Goal: Ask a question: Seek information or help from site administrators or community

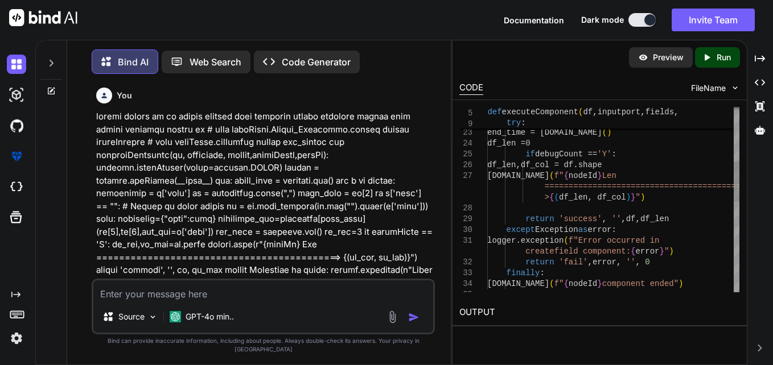
scroll to position [1081, 0]
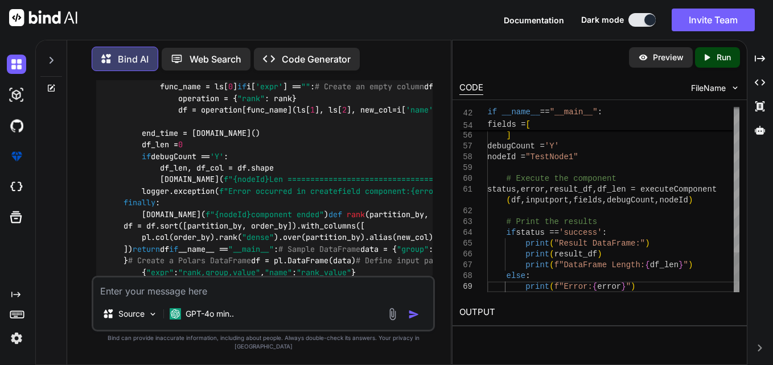
click at [283, 298] on textarea at bounding box center [263, 288] width 340 height 20
type textarea "a"
type textarea "x"
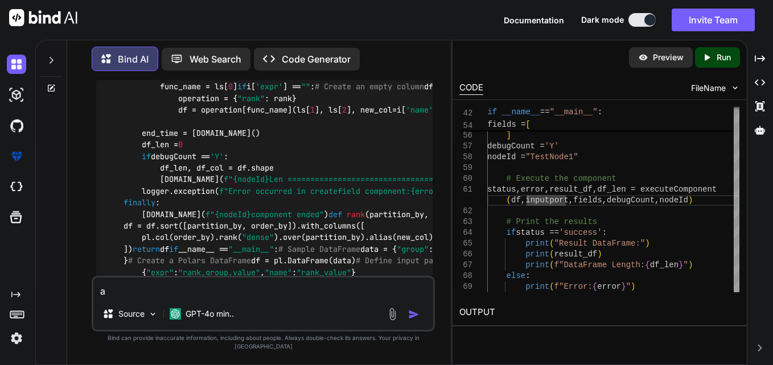
type textarea "as"
type textarea "x"
type textarea "asl"
type textarea "x"
type textarea "aslo"
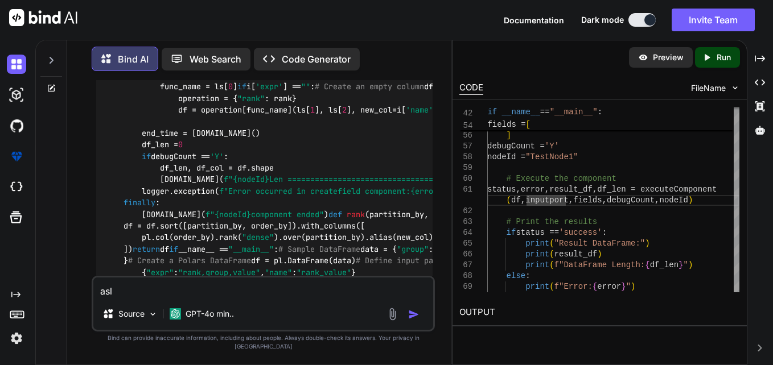
type textarea "x"
type textarea "aslo"
type textarea "x"
type textarea "aslo a"
type textarea "x"
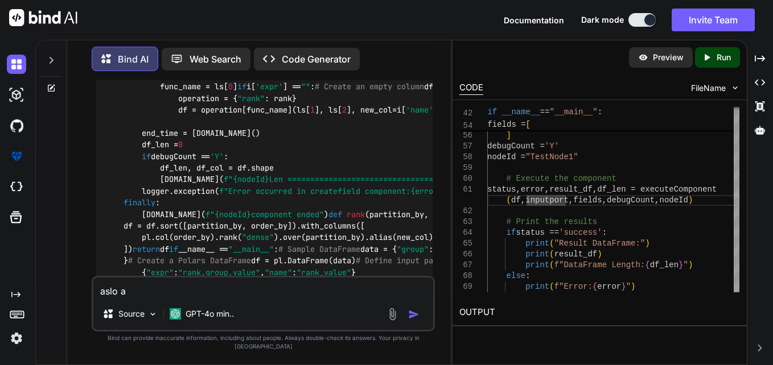
type textarea "aslo an"
type textarea "x"
type textarea "aslo any"
type textarea "x"
type textarea "aslo any"
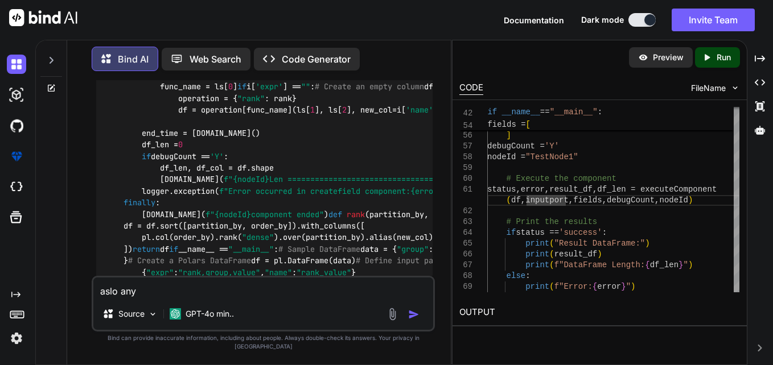
type textarea "x"
type textarea "aslo any a"
type textarea "x"
type textarea "aslo any an"
type textarea "x"
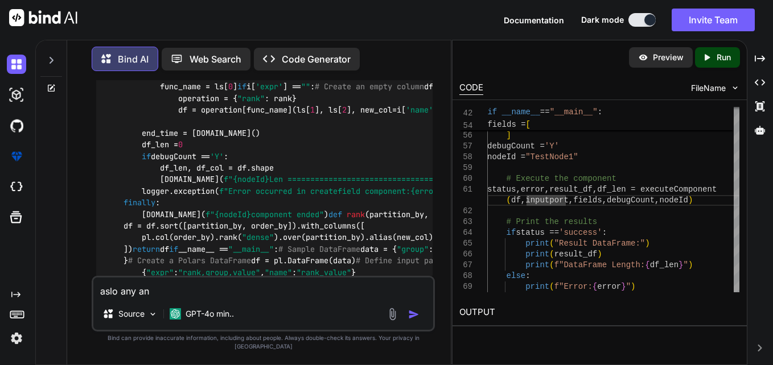
type textarea "aslo any a"
type textarea "x"
type textarea "aslo any"
type textarea "x"
type textarea "aslo any"
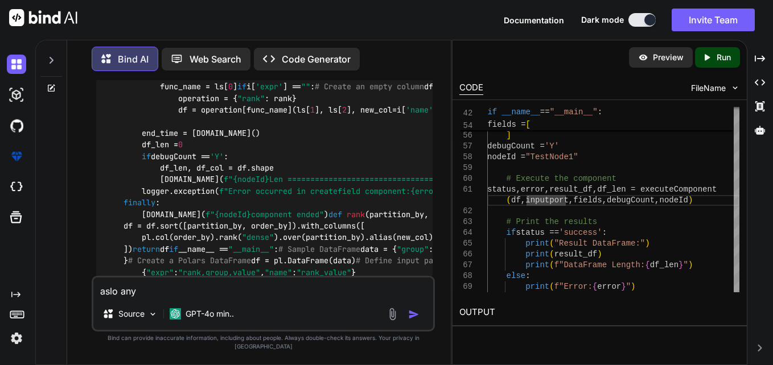
type textarea "x"
type textarea "aslo any"
type textarea "x"
type textarea "aslo any i"
type textarea "x"
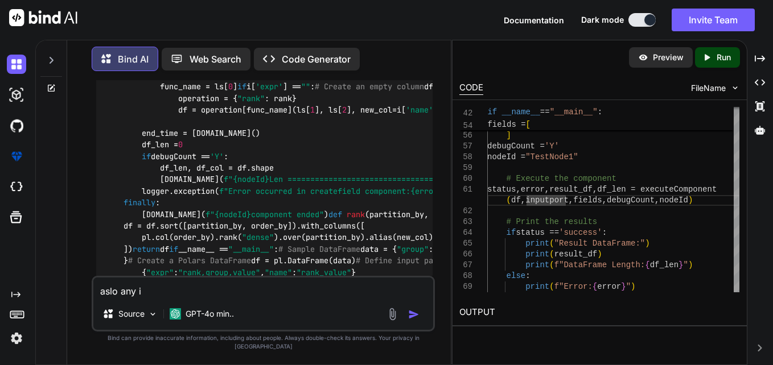
type textarea "aslo any"
type textarea "x"
type textarea "aslo any o"
type textarea "x"
type textarea "aslo any ot"
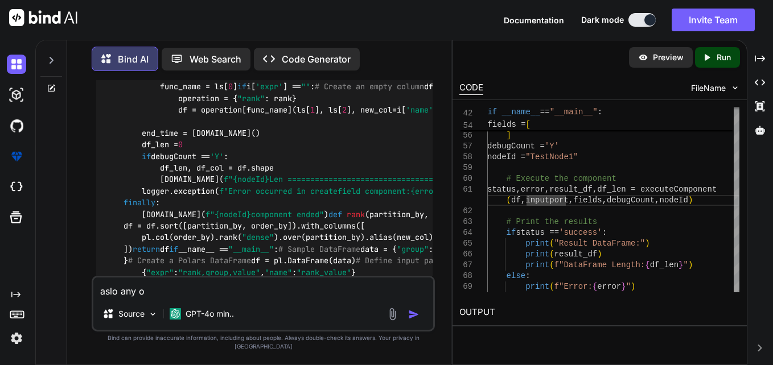
type textarea "x"
type textarea "aslo any oth"
type textarea "x"
type textarea "aslo any othe"
type textarea "x"
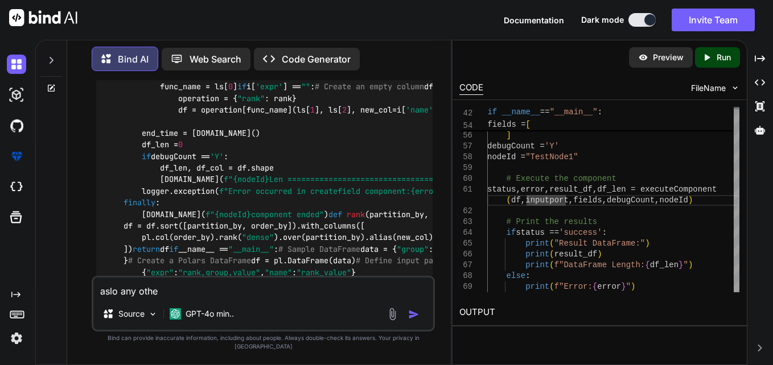
type textarea "aslo any other"
type textarea "x"
type textarea "aslo any other"
type textarea "x"
type textarea "aslo any other f"
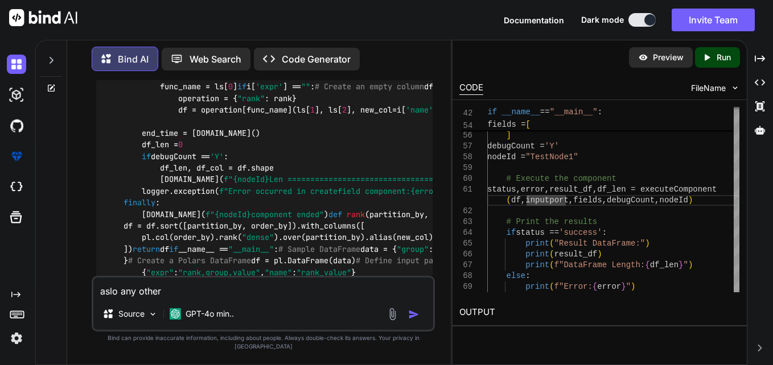
type textarea "x"
type textarea "aslo any other fu"
type textarea "x"
type textarea "aslo any other fun"
type textarea "x"
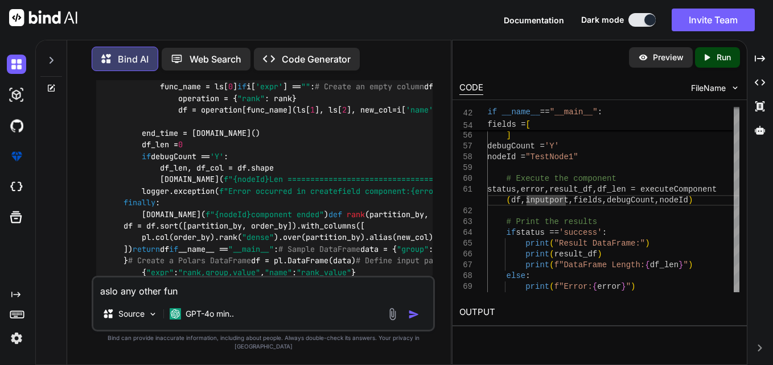
type textarea "aslo any other func"
type textarea "x"
type textarea "aslo any other funct"
type textarea "x"
type textarea "aslo any other functi"
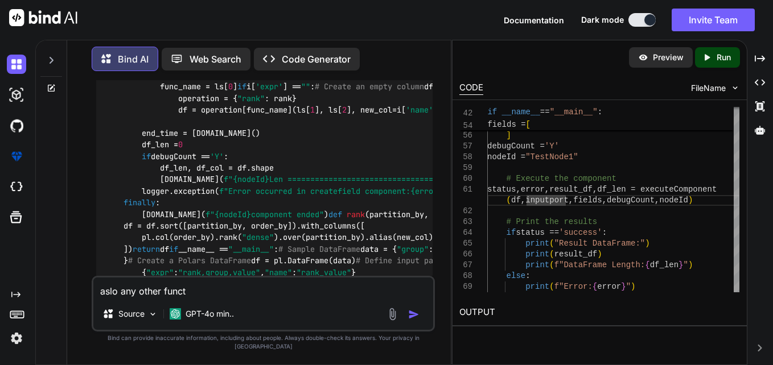
type textarea "x"
type textarea "aslo any other functio"
type textarea "x"
type textarea "aslo any other function"
type textarea "x"
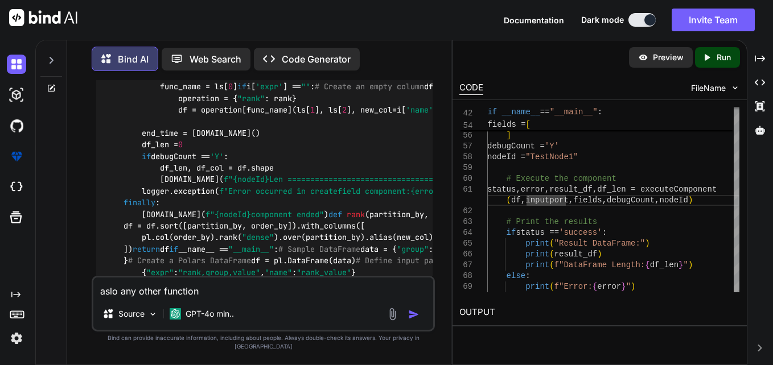
type textarea "aslo any other function"
type textarea "x"
type textarea "aslo any other function h"
type textarea "x"
type textarea "aslo any other function he"
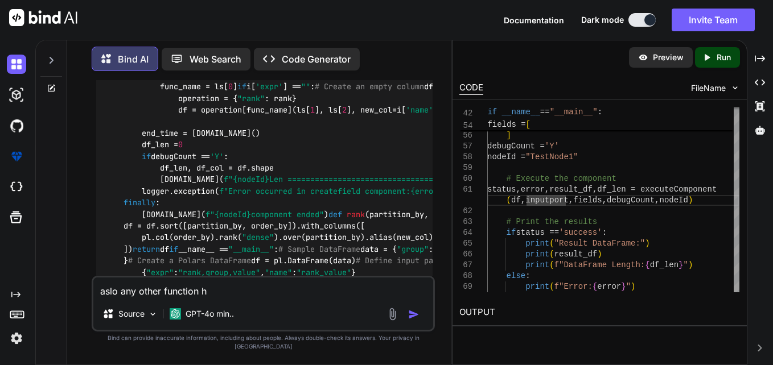
type textarea "x"
type textarea "aslo any other function her"
type textarea "x"
type textarea "aslo any other function here"
type textarea "x"
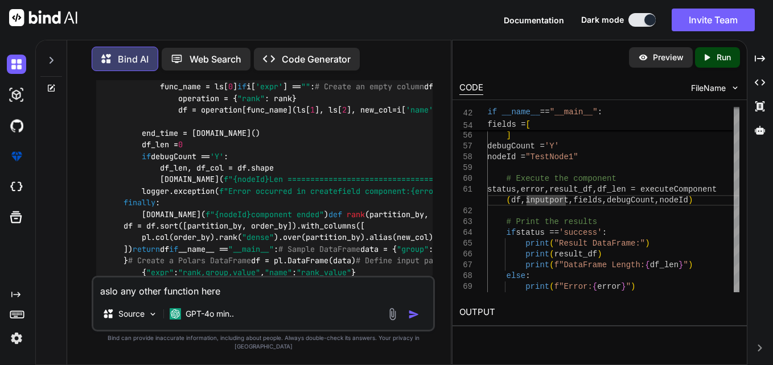
type textarea "aslo any other function here"
type textarea "x"
type textarea "aslo any other function here a"
type textarea "x"
type textarea "aslo any other function here al"
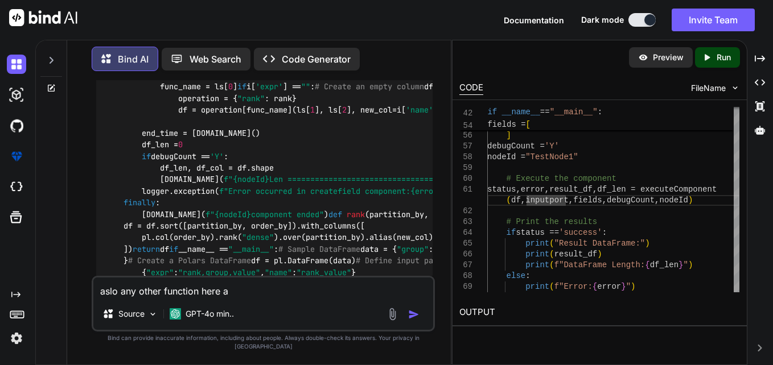
type textarea "x"
type textarea "aslo any other function here als"
type textarea "x"
type textarea "aslo any other function here also"
type textarea "x"
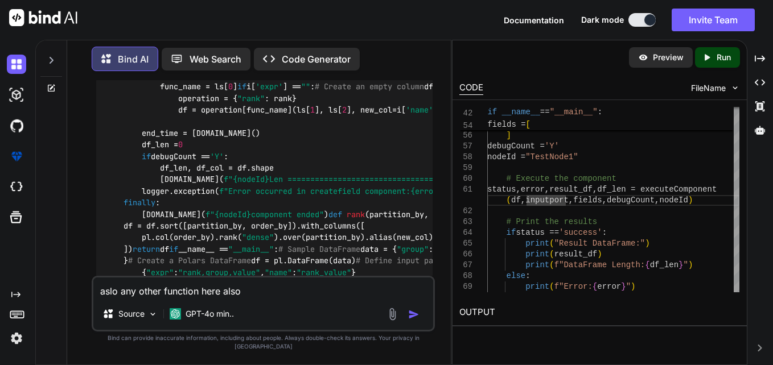
type textarea "aslo any other function here also"
type textarea "x"
type textarea "aslo any other function here also g"
type textarea "x"
type textarea "aslo any other function here also gu"
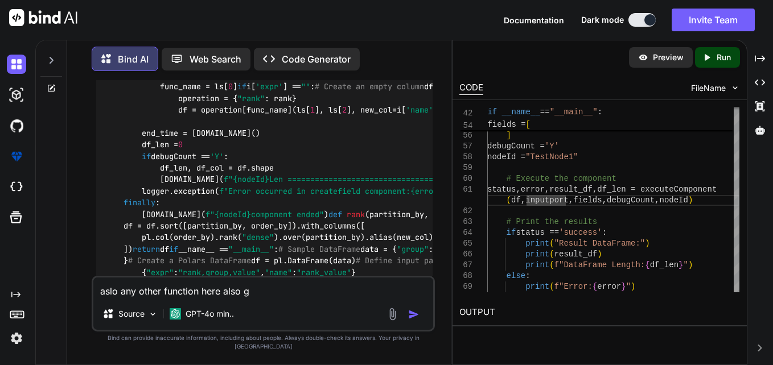
type textarea "x"
type textarea "aslo any other function here also [PERSON_NAME]"
type textarea "x"
type textarea "aslo any other function here also gust"
type textarea "x"
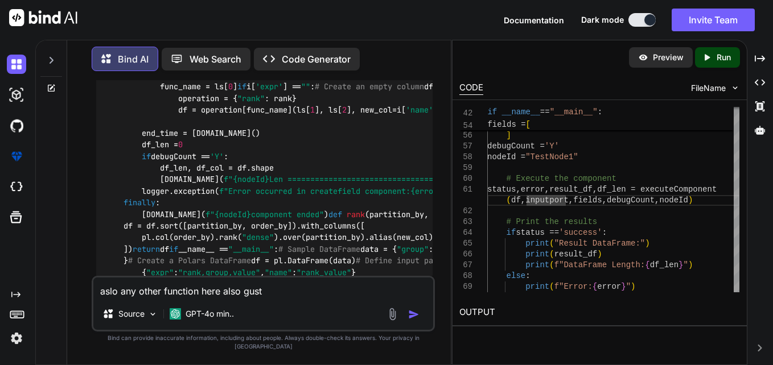
type textarea "aslo any other function here also gust"
type textarea "x"
type textarea "aslo any other function here also gust t"
type textarea "x"
type textarea "aslo any other function here also gust to"
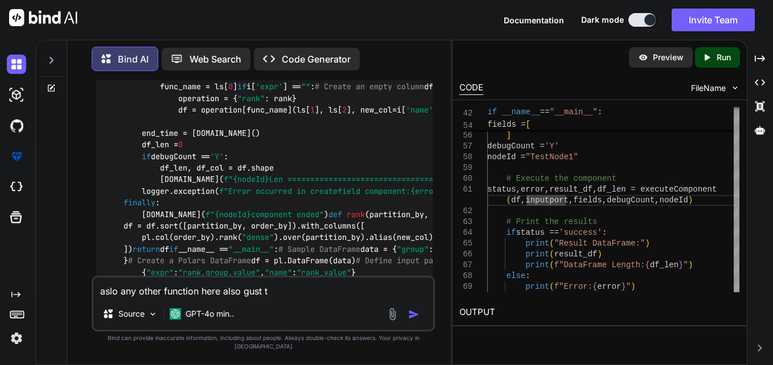
type textarea "x"
type textarea "aslo any other function here also gust to"
type textarea "x"
type textarea "aslo any other function here also gust to t"
type textarea "x"
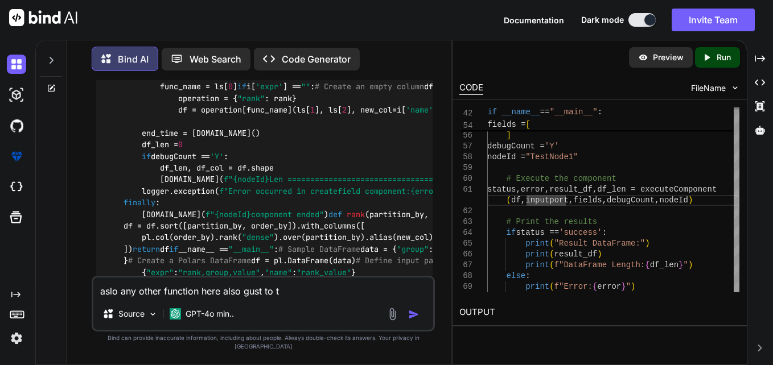
type textarea "aslo any other function here also gust to te"
type textarea "x"
type textarea "aslo any other function here also gust to tes"
type textarea "x"
type textarea "aslo any other function here also gust to test"
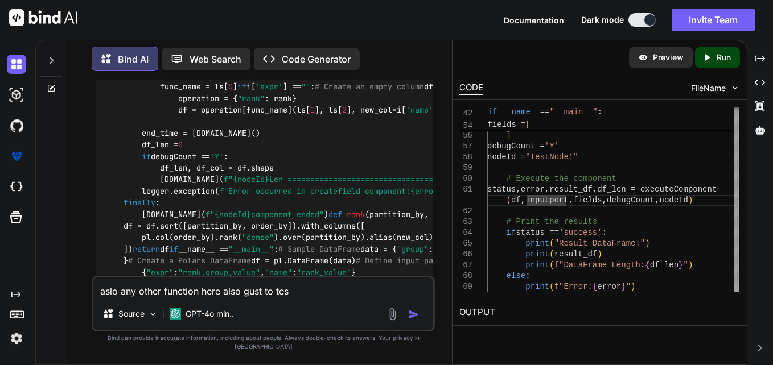
type textarea "x"
type textarea "aslo any other function here also gust to test"
type textarea "x"
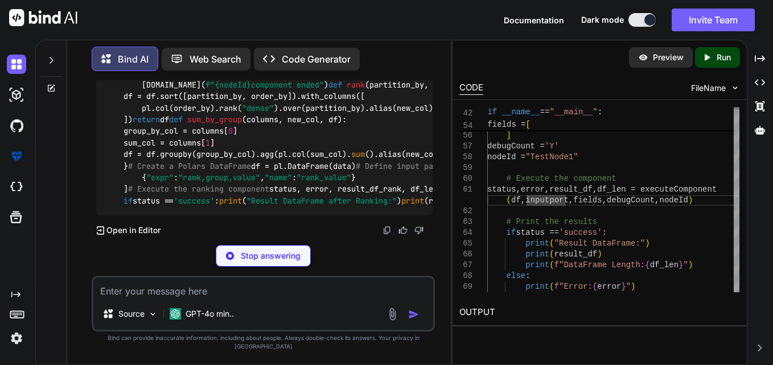
scroll to position [3064, 0]
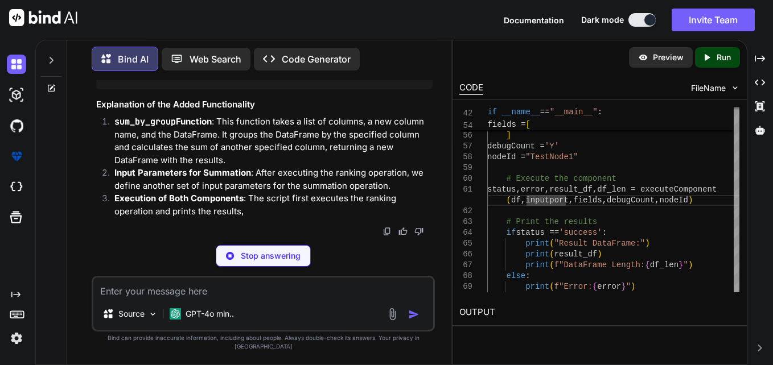
drag, startPoint x: 320, startPoint y: 203, endPoint x: 364, endPoint y: 209, distance: 44.8
click at [351, 21] on span ""rank_value"" at bounding box center [324, 16] width 55 height 10
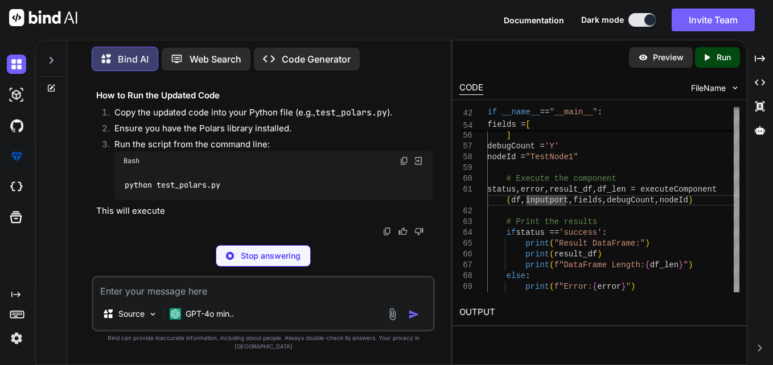
type textarea "x"
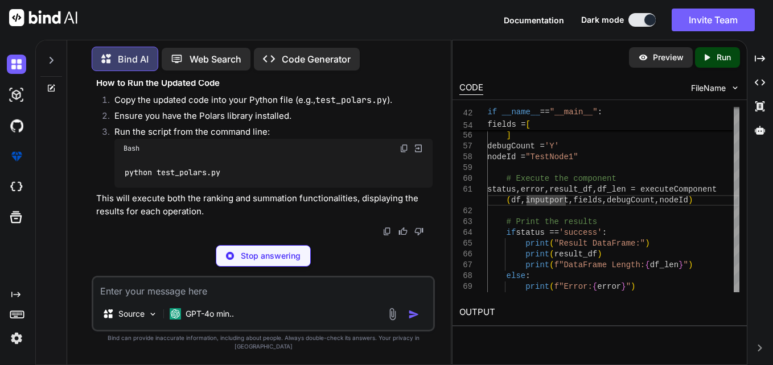
type textarea "print("Result DataFrame after Summation:") print(result_df_sum) print(f"DataFra…"
type textarea "x"
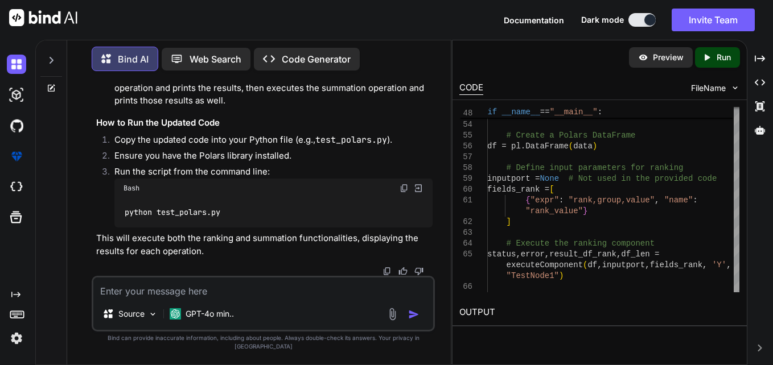
scroll to position [3104, 0]
drag, startPoint x: 211, startPoint y: 164, endPoint x: 232, endPoint y: 188, distance: 31.9
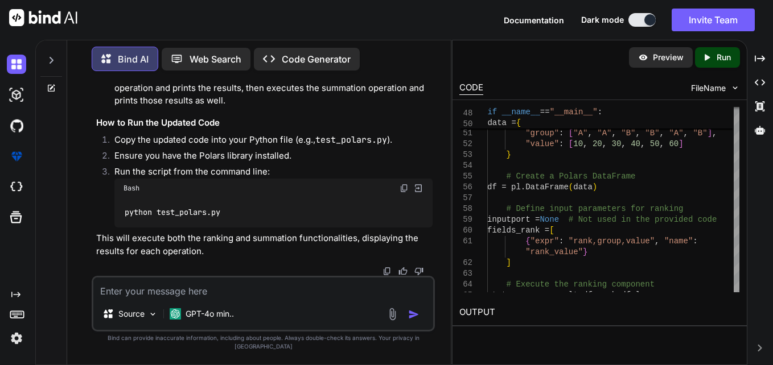
click at [344, 297] on textarea at bounding box center [263, 288] width 340 height 20
type textarea "n"
type textarea "x"
type textarea "no"
type textarea "x"
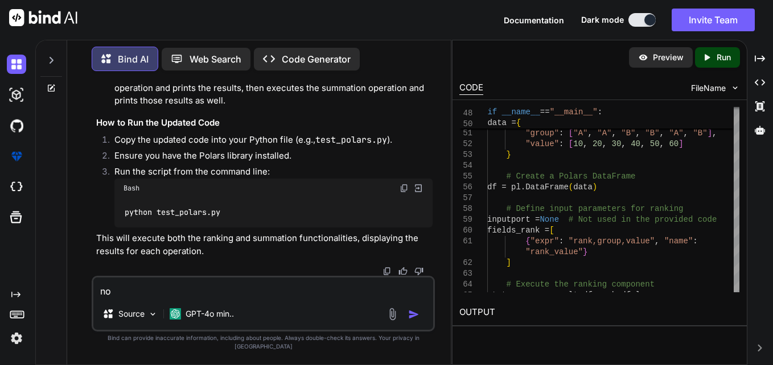
type textarea "now"
type textarea "x"
type textarea "now"
type textarea "x"
type textarea "now h"
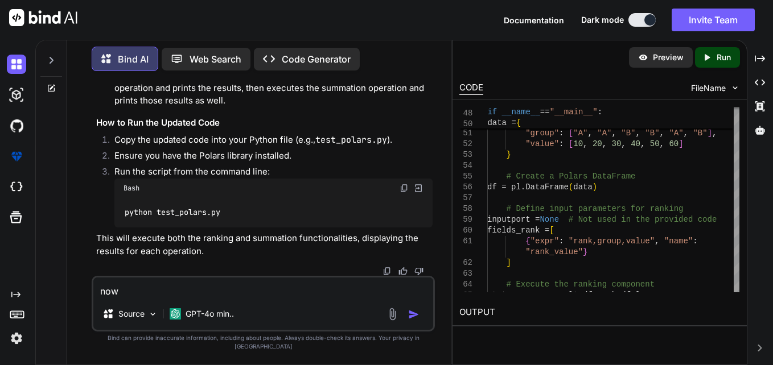
type textarea "x"
type textarea "now he"
type textarea "x"
type textarea "now her"
type textarea "x"
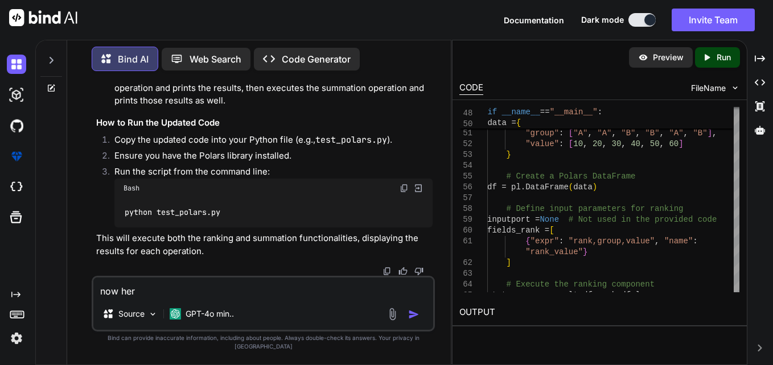
type textarea "now here"
type textarea "x"
type textarea "now here"
type textarea "x"
type textarea "now here i"
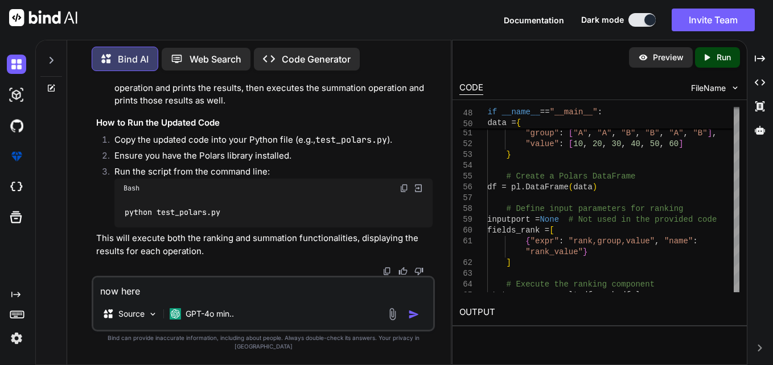
type textarea "x"
type textarea "now here if"
type textarea "x"
type textarea "now here if"
type textarea "x"
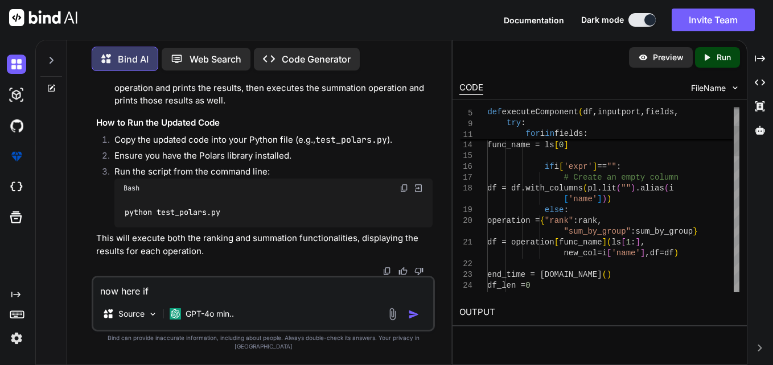
type textarea "now here if"
type textarea "else: operation = {"rank": rank, "sum_by_group": sum_by_group} df = operation[f…"
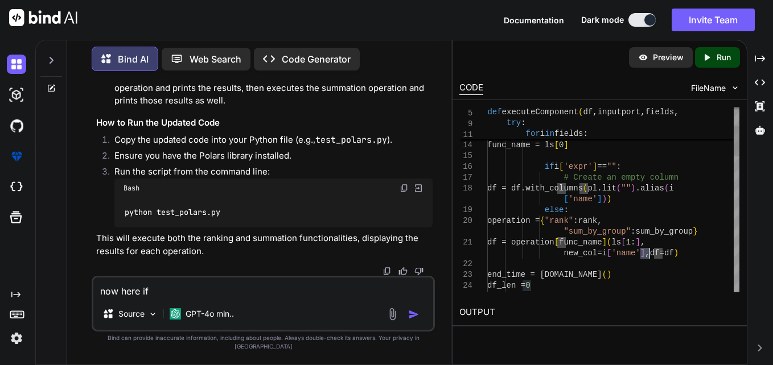
click at [328, 298] on textarea "now here if" at bounding box center [263, 288] width 340 height 20
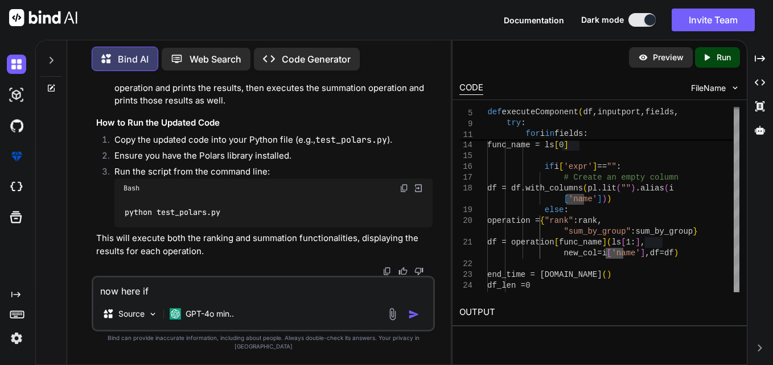
type textarea "now here if b"
type textarea "x"
type textarea "now here if be"
type textarea "x"
type textarea "now here if bef"
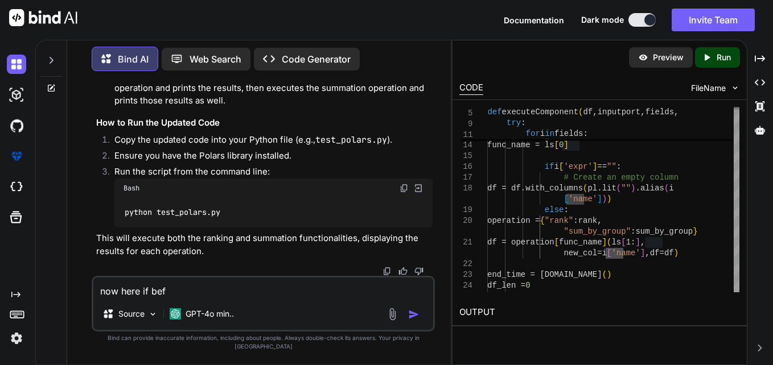
type textarea "x"
type textarea "now here if befo"
type textarea "x"
type textarea "now here if befor"
type textarea "x"
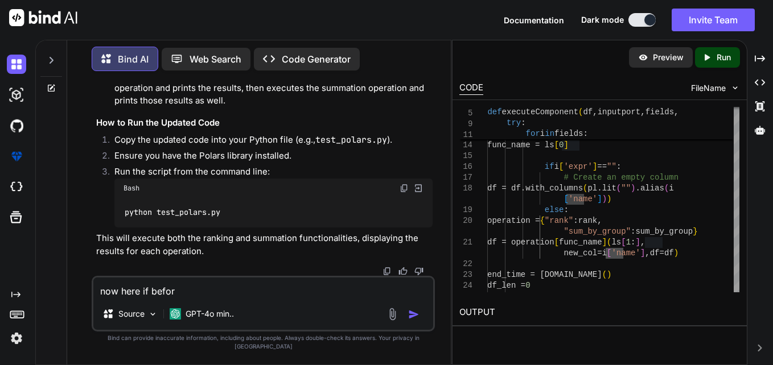
type textarea "now here if befori"
type textarea "x"
type textarea "now here if beforin"
type textarea "x"
type textarea "now here if beforing"
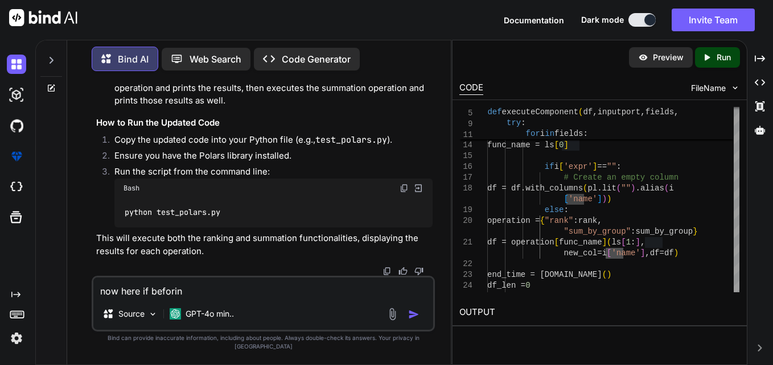
type textarea "x"
type textarea "now here if beforing"
type textarea "x"
type textarea "now here if beforing"
type textarea "x"
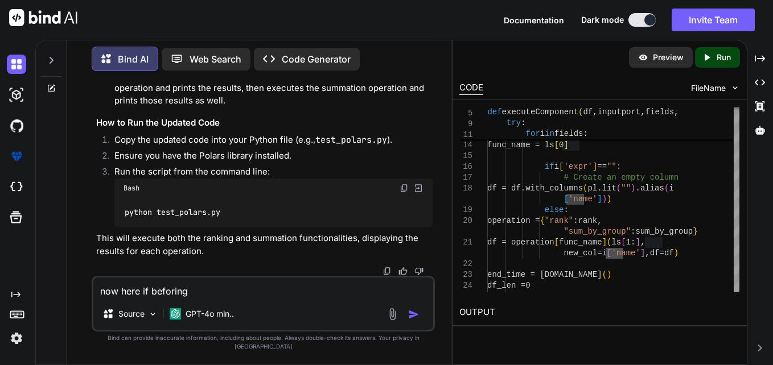
type textarea "now here if beforin"
type textarea "x"
type textarea "now here if befori"
type textarea "x"
type textarea "now here if befor"
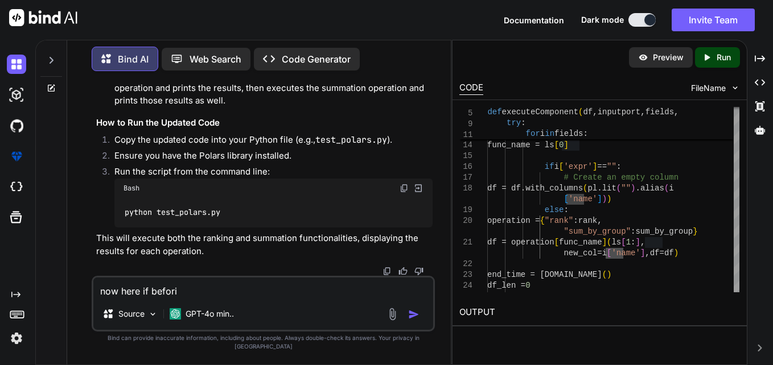
type textarea "x"
type textarea "now here if befo"
type textarea "x"
type textarea "now here if bef"
type textarea "x"
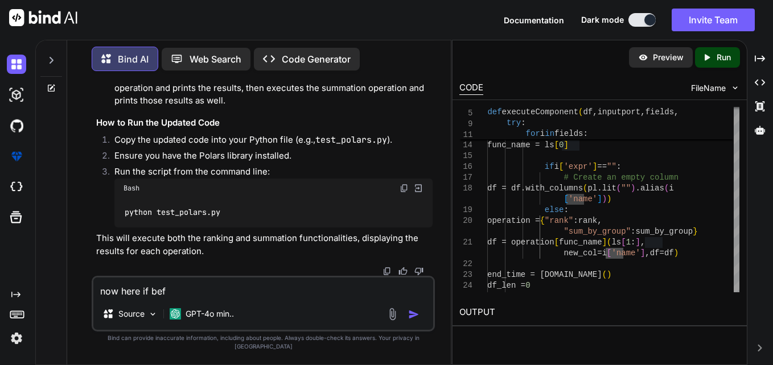
type textarea "now here if befo"
type textarea "x"
type textarea "now here if befor"
type textarea "x"
type textarea "now here if before"
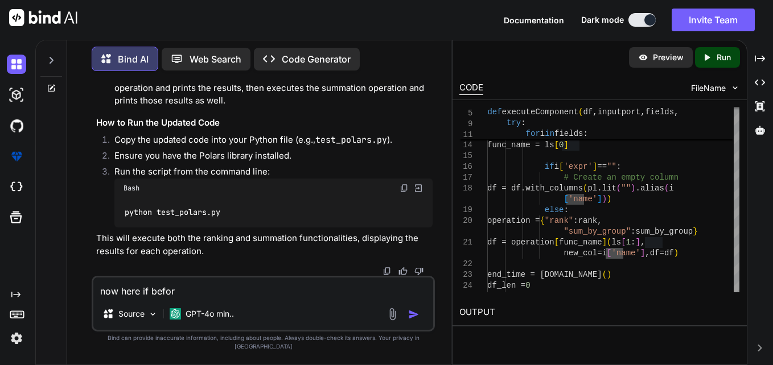
type textarea "x"
type textarea "now here if before"
type textarea "x"
type textarea "now here if before c"
type textarea "x"
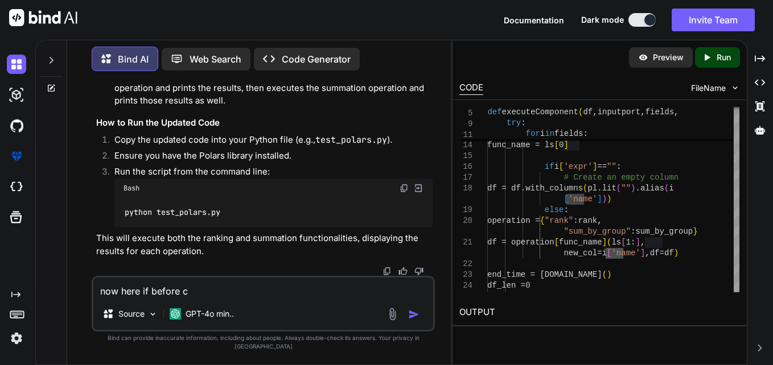
type textarea "now here if before ca"
type textarea "x"
type textarea "now here if before cal"
type textarea "x"
type textarea "now here if before call"
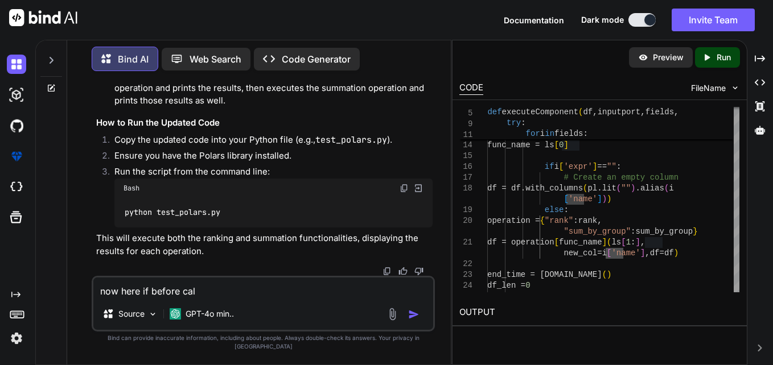
type textarea "x"
type textarea "now here if before calli"
type textarea "x"
type textarea "now here if before callin"
type textarea "x"
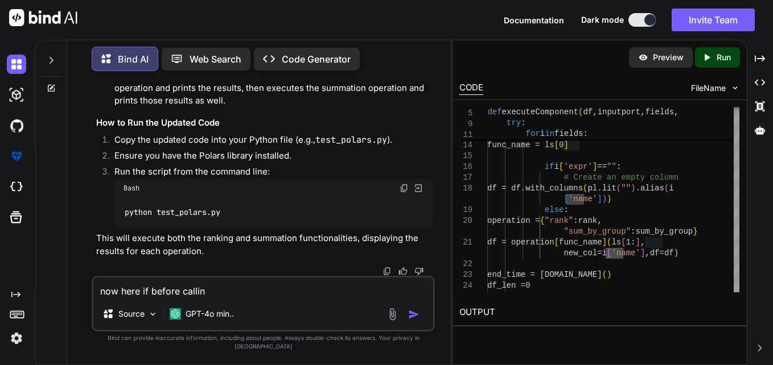
type textarea "now here if before calling"
type textarea "x"
type textarea "now here if before calling"
type textarea "x"
type textarea "now here if before calling a"
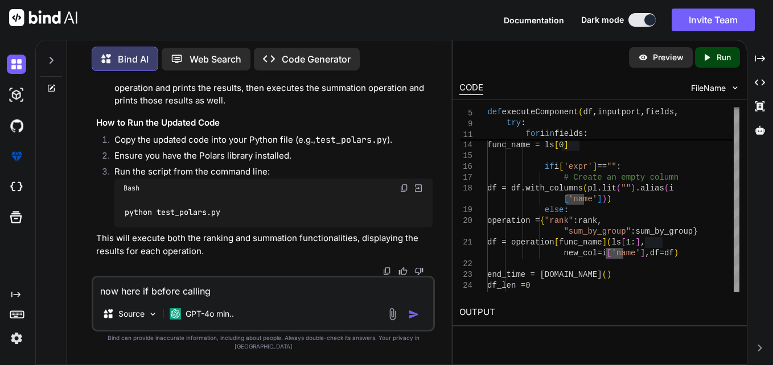
type textarea "x"
type textarea "now here if before calling an"
type textarea "x"
type textarea "now here if before calling any"
type textarea "x"
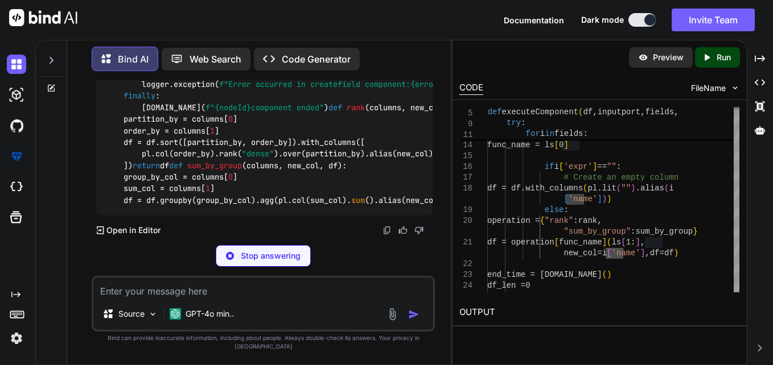
scroll to position [4143, 0]
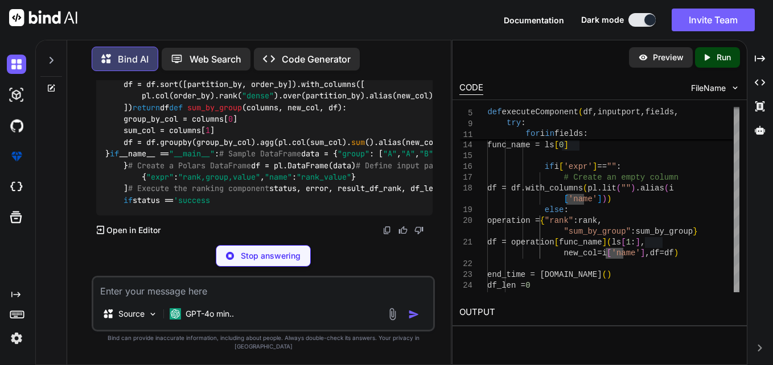
drag, startPoint x: 161, startPoint y: 206, endPoint x: 317, endPoint y: 203, distance: 156.0
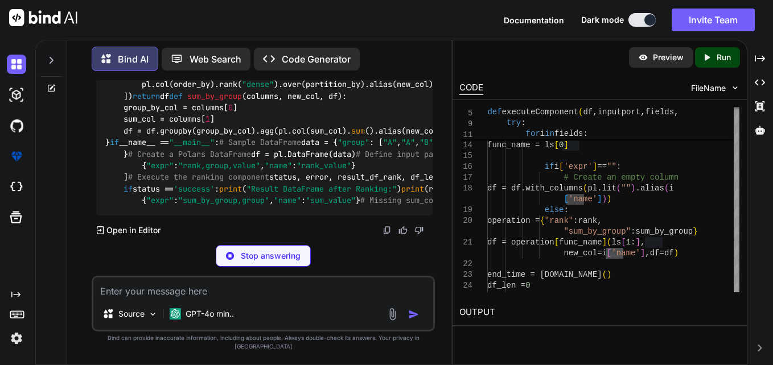
scroll to position [4200, 0]
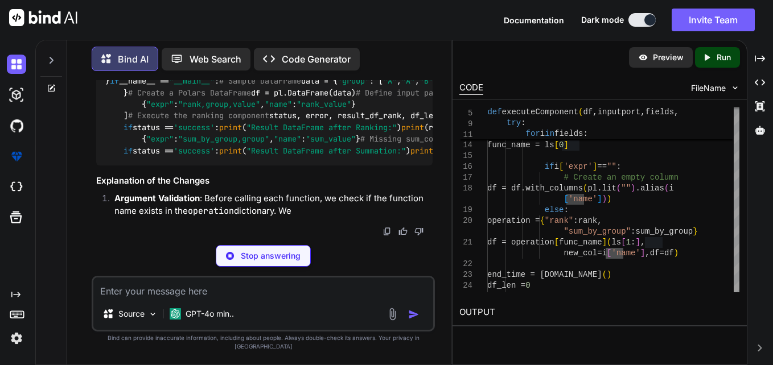
drag, startPoint x: 180, startPoint y: 160, endPoint x: 254, endPoint y: 167, distance: 74.9
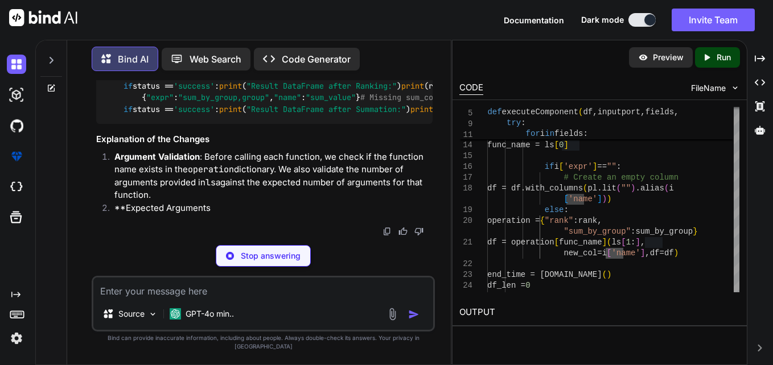
drag, startPoint x: 254, startPoint y: 167, endPoint x: 186, endPoint y: 178, distance: 69.7
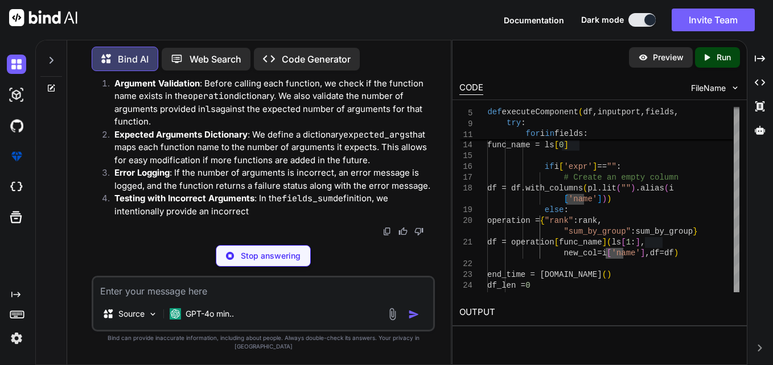
drag, startPoint x: 163, startPoint y: 208, endPoint x: 245, endPoint y: 207, distance: 82.0
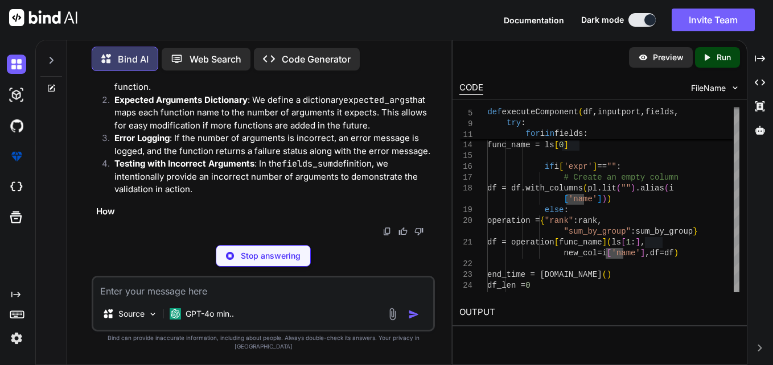
drag, startPoint x: 245, startPoint y: 207, endPoint x: 258, endPoint y: 204, distance: 14.0
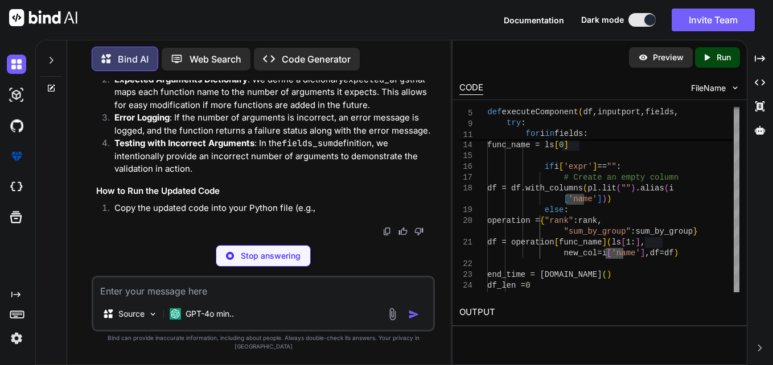
scroll to position [4257, 0]
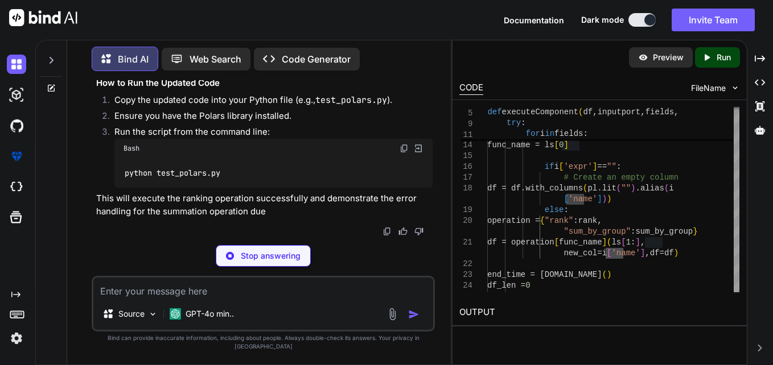
drag, startPoint x: 182, startPoint y: 163, endPoint x: 237, endPoint y: 163, distance: 55.2
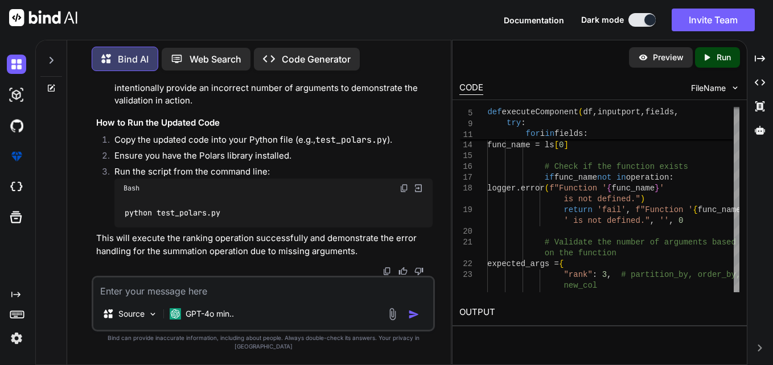
drag, startPoint x: 237, startPoint y: 163, endPoint x: 266, endPoint y: 178, distance: 32.3
drag, startPoint x: 266, startPoint y: 178, endPoint x: 242, endPoint y: 186, distance: 25.7
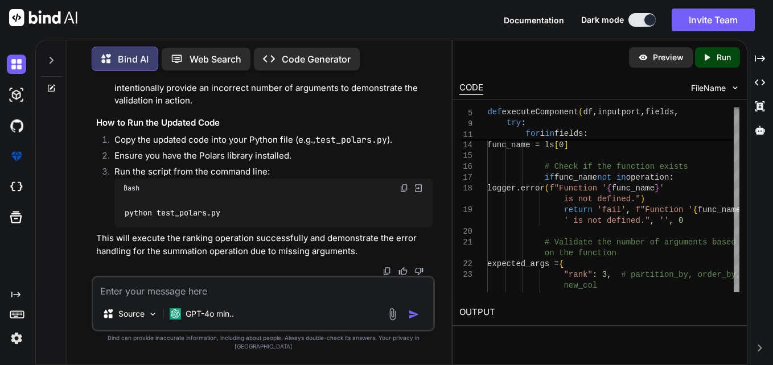
drag, startPoint x: 159, startPoint y: 151, endPoint x: 299, endPoint y: 152, distance: 140.0
drag, startPoint x: 299, startPoint y: 152, endPoint x: 269, endPoint y: 178, distance: 39.5
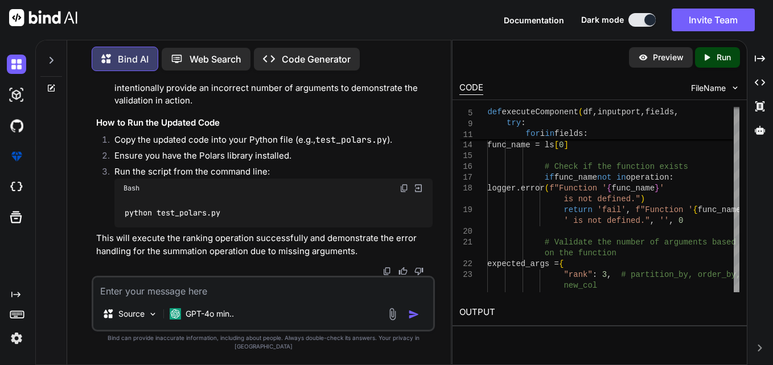
drag, startPoint x: 218, startPoint y: 165, endPoint x: 224, endPoint y: 163, distance: 6.1
drag, startPoint x: 224, startPoint y: 163, endPoint x: 307, endPoint y: 211, distance: 95.9
drag, startPoint x: 307, startPoint y: 211, endPoint x: 241, endPoint y: 234, distance: 69.5
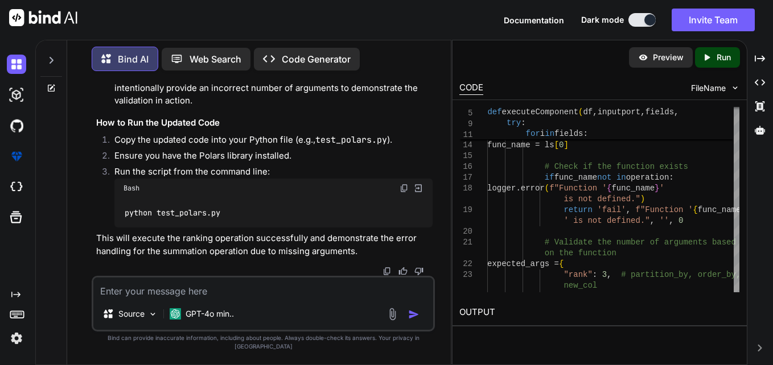
drag, startPoint x: 161, startPoint y: 204, endPoint x: 187, endPoint y: 243, distance: 47.2
drag, startPoint x: 187, startPoint y: 243, endPoint x: 219, endPoint y: 253, distance: 33.3
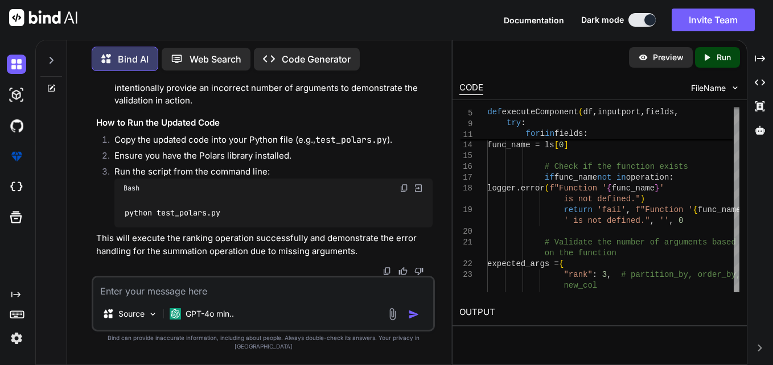
drag, startPoint x: 177, startPoint y: 164, endPoint x: 379, endPoint y: 162, distance: 201.5
drag, startPoint x: 305, startPoint y: 246, endPoint x: 252, endPoint y: 244, distance: 52.4
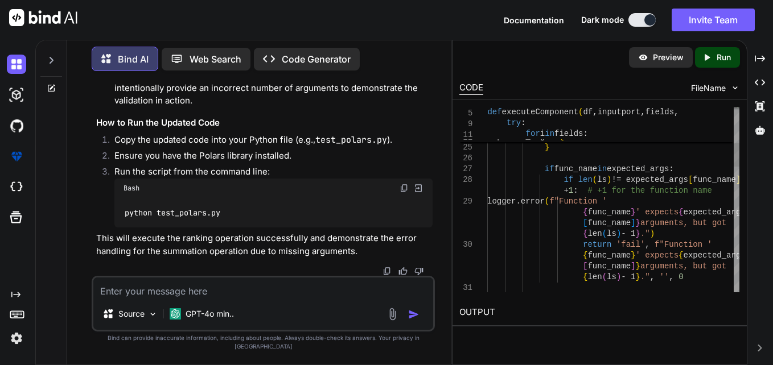
scroll to position [0, 0]
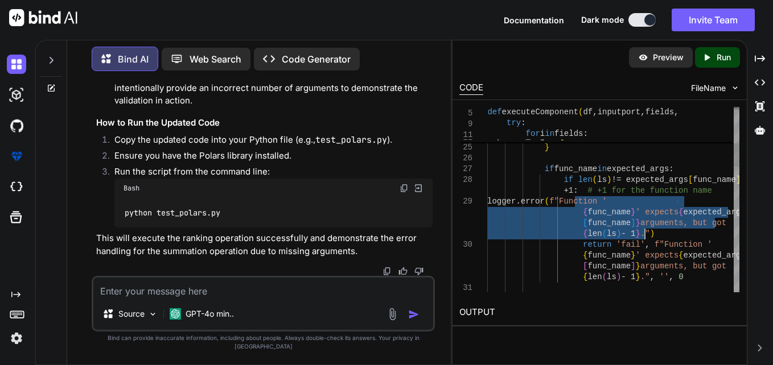
drag, startPoint x: 576, startPoint y: 200, endPoint x: 681, endPoint y: 234, distance: 110.2
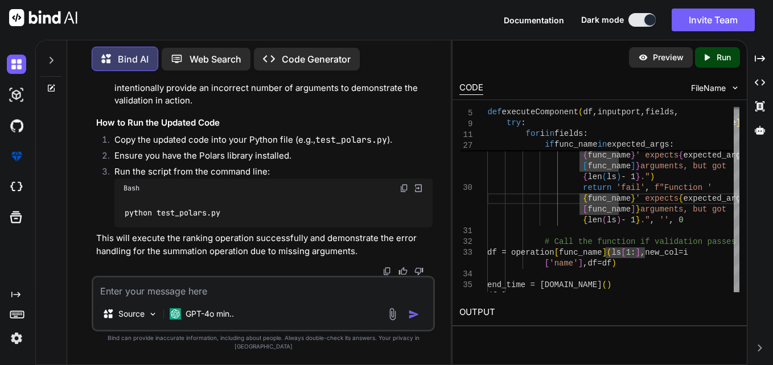
drag, startPoint x: 282, startPoint y: 219, endPoint x: 308, endPoint y: 220, distance: 26.2
drag, startPoint x: 308, startPoint y: 220, endPoint x: 301, endPoint y: 231, distance: 12.3
drag, startPoint x: 319, startPoint y: 222, endPoint x: 214, endPoint y: 223, distance: 104.7
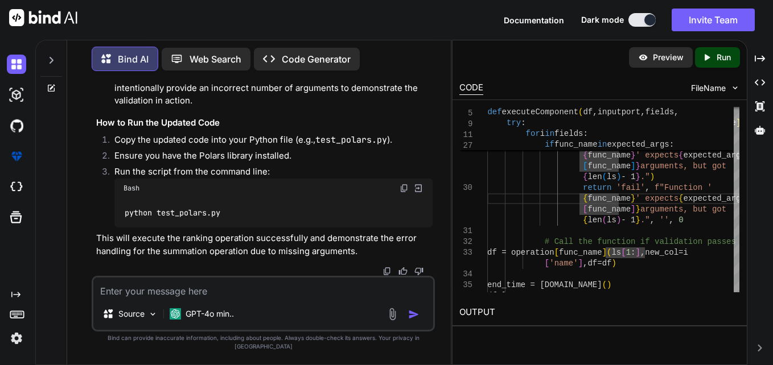
drag, startPoint x: 214, startPoint y: 223, endPoint x: 220, endPoint y: 229, distance: 8.5
drag, startPoint x: 348, startPoint y: 242, endPoint x: 335, endPoint y: 241, distance: 13.1
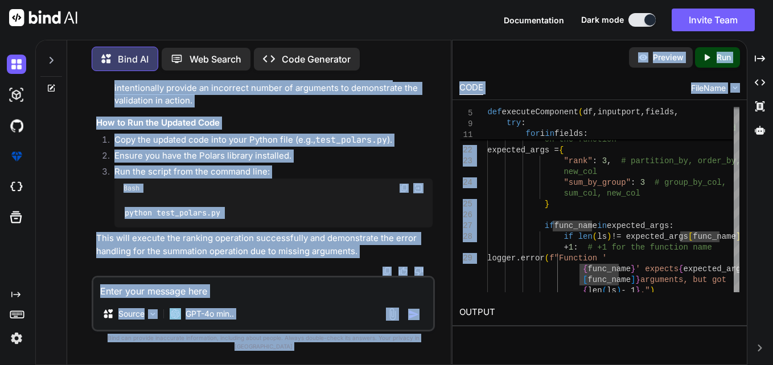
scroll to position [0, 314]
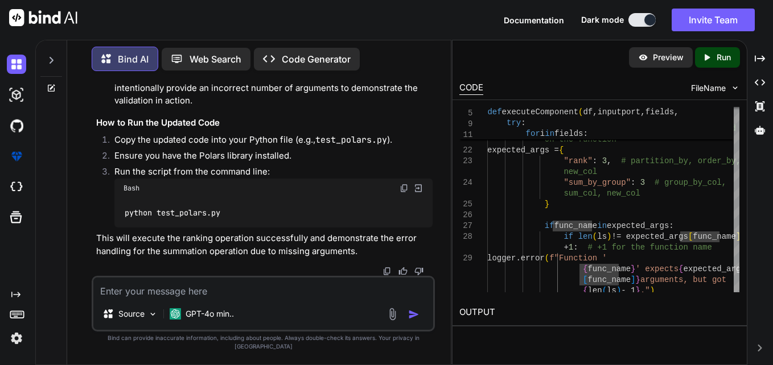
drag, startPoint x: 317, startPoint y: 221, endPoint x: 118, endPoint y: 218, distance: 199.2
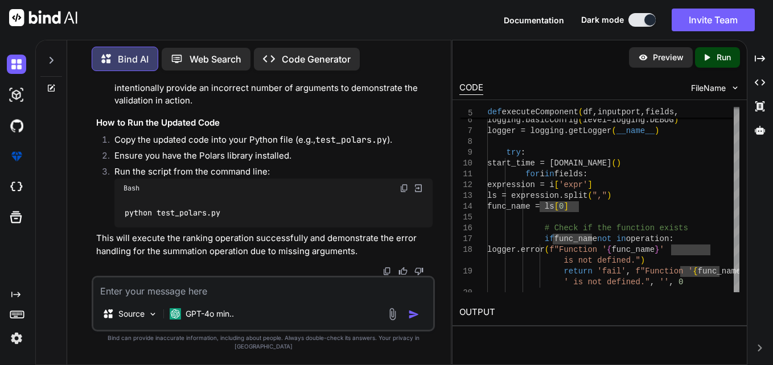
click at [303, 310] on div "Source GPT-4o min.." at bounding box center [263, 304] width 343 height 56
click at [298, 289] on textarea at bounding box center [263, 288] width 340 height 20
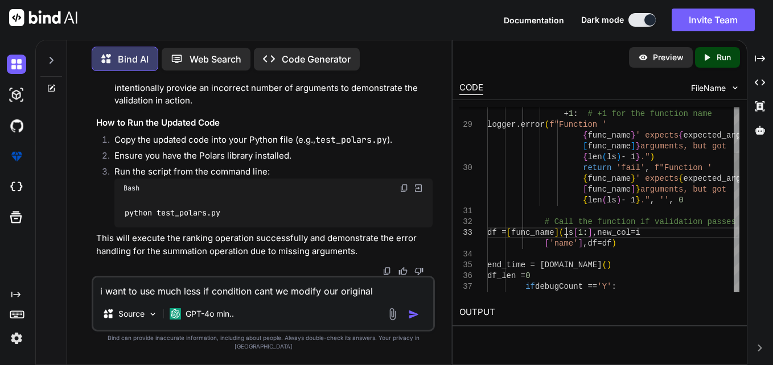
scroll to position [44, 0]
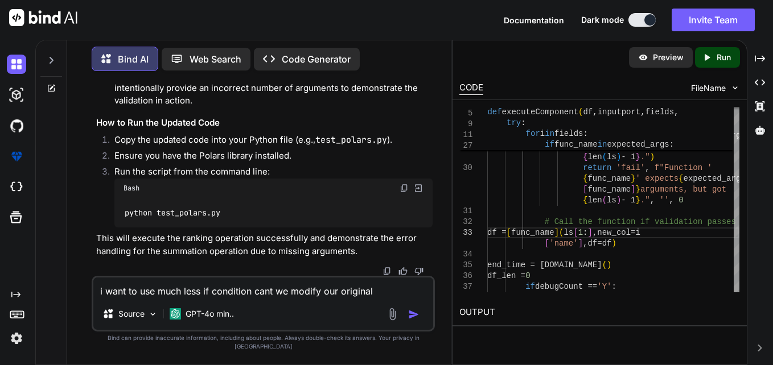
click at [396, 291] on textarea "i want to use much less if condition cant we modify our original" at bounding box center [263, 288] width 340 height 20
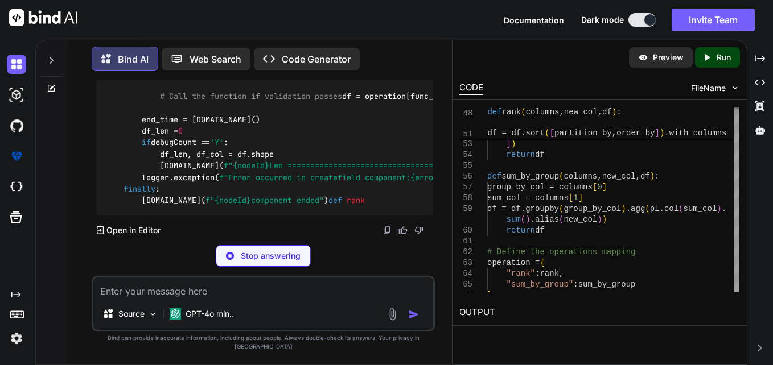
scroll to position [6068, 0]
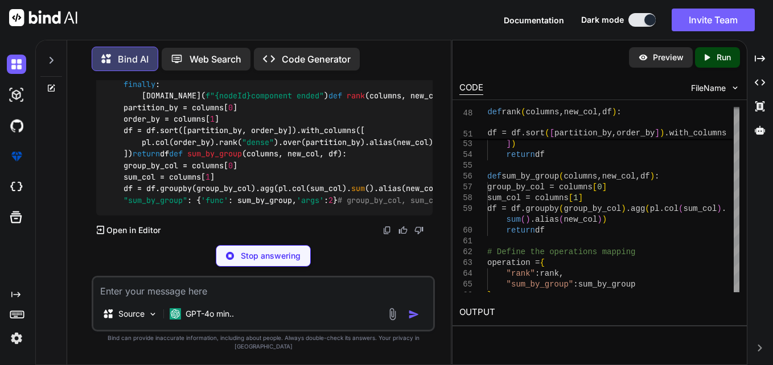
drag, startPoint x: 161, startPoint y: 122, endPoint x: 303, endPoint y: 117, distance: 141.8
click at [303, 117] on div "import polars as pl import logging from datetime import datetime def executeCom…" at bounding box center [264, 38] width 336 height 355
drag, startPoint x: 303, startPoint y: 117, endPoint x: 282, endPoint y: 130, distance: 24.3
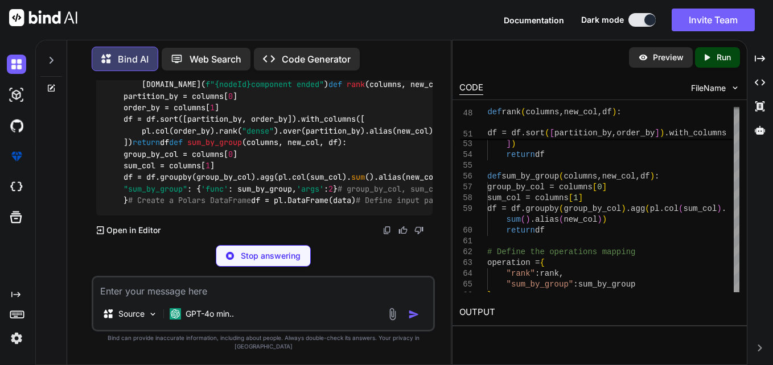
scroll to position [6011, 0]
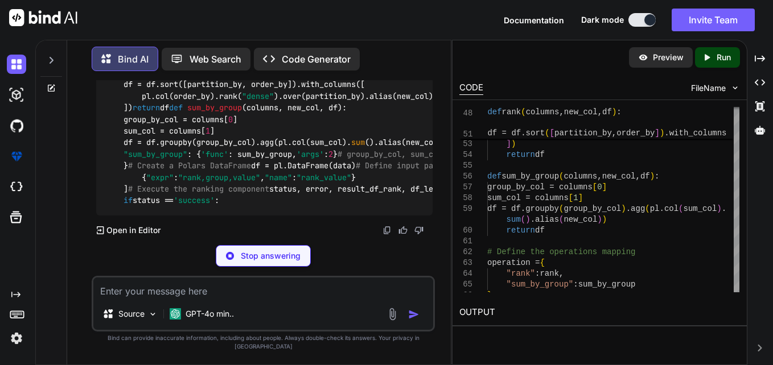
drag, startPoint x: 161, startPoint y: 174, endPoint x: 304, endPoint y: 174, distance: 143.4
click at [304, 174] on div "import polars as pl import logging from datetime import datetime def executeCom…" at bounding box center [264, 14] width 336 height 401
drag, startPoint x: 304, startPoint y: 174, endPoint x: 268, endPoint y: 188, distance: 38.8
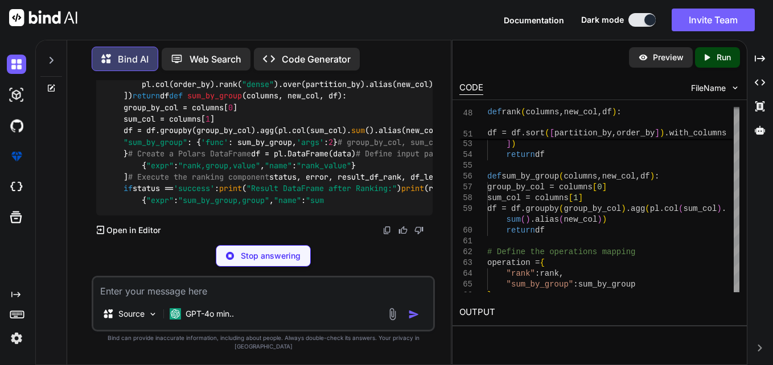
scroll to position [6068, 0]
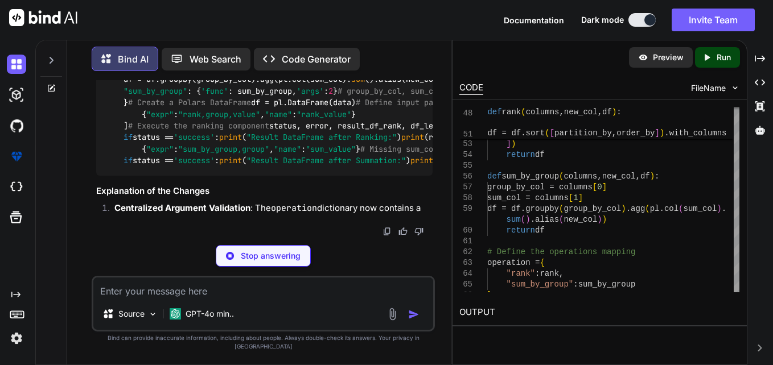
drag, startPoint x: 159, startPoint y: 164, endPoint x: 367, endPoint y: 166, distance: 207.2
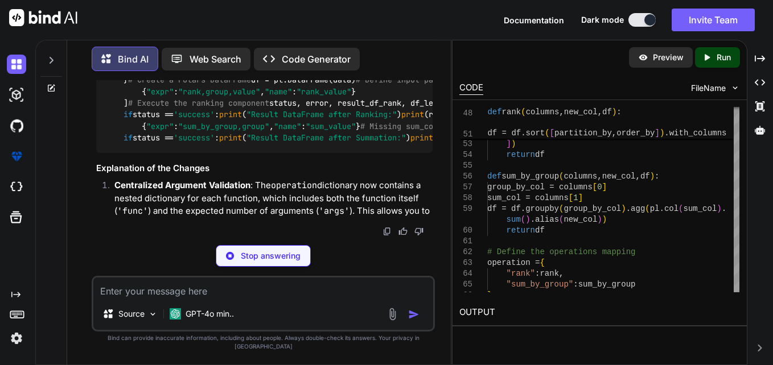
drag, startPoint x: 367, startPoint y: 166, endPoint x: 289, endPoint y: 181, distance: 78.9
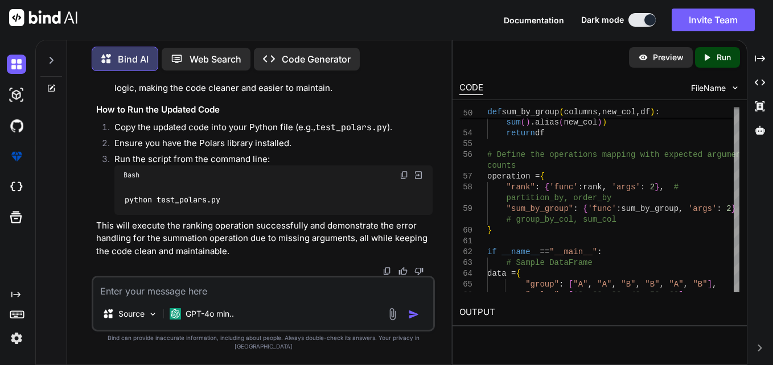
drag, startPoint x: 162, startPoint y: 175, endPoint x: 306, endPoint y: 180, distance: 144.1
drag, startPoint x: 306, startPoint y: 180, endPoint x: 281, endPoint y: 193, distance: 28.3
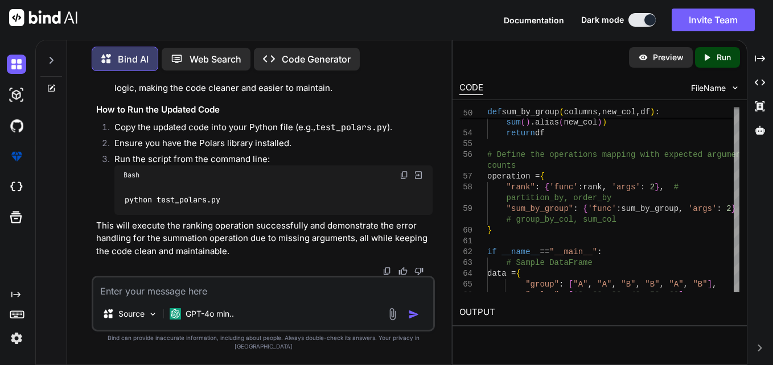
drag, startPoint x: 182, startPoint y: 141, endPoint x: 249, endPoint y: 139, distance: 67.2
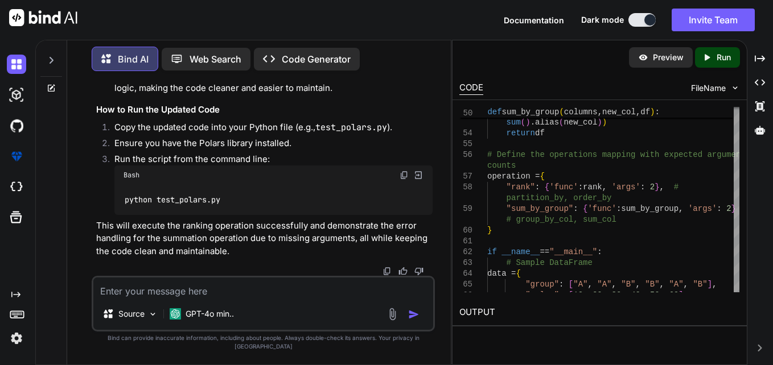
drag, startPoint x: 249, startPoint y: 139, endPoint x: 270, endPoint y: 137, distance: 21.8
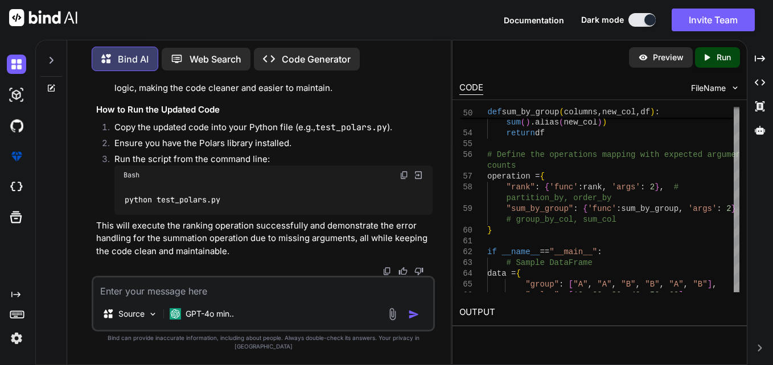
scroll to position [6011, 0]
drag, startPoint x: 300, startPoint y: 222, endPoint x: 349, endPoint y: 223, distance: 49.0
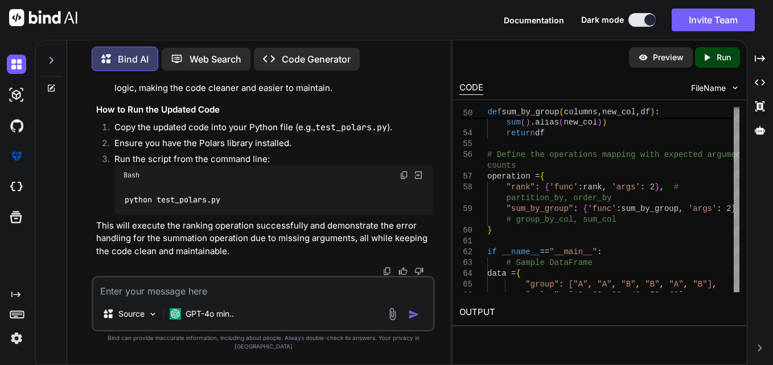
drag, startPoint x: 301, startPoint y: 167, endPoint x: 343, endPoint y: 167, distance: 41.6
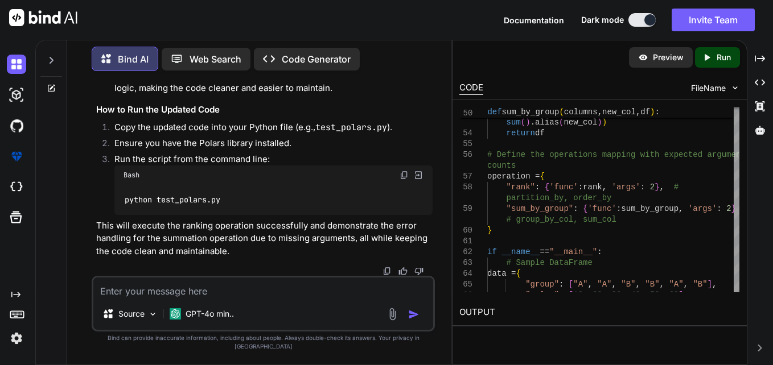
drag, startPoint x: 343, startPoint y: 167, endPoint x: 306, endPoint y: 167, distance: 37.0
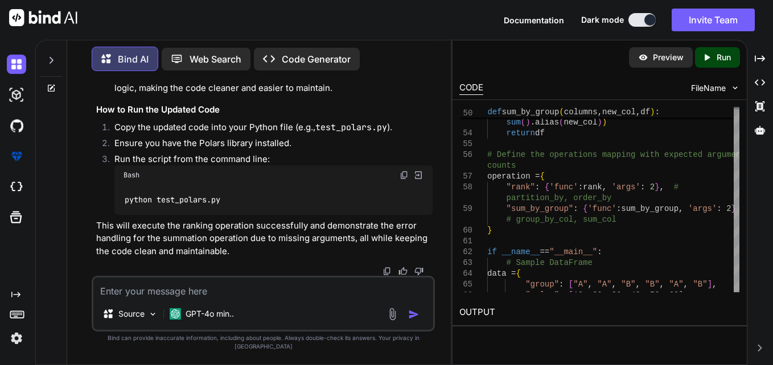
drag, startPoint x: 306, startPoint y: 167, endPoint x: 342, endPoint y: 164, distance: 36.0
drag, startPoint x: 342, startPoint y: 164, endPoint x: 305, endPoint y: 163, distance: 37.6
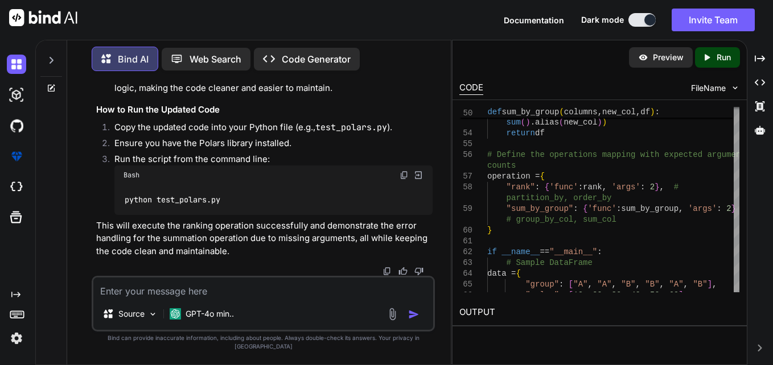
drag, startPoint x: 305, startPoint y: 163, endPoint x: 347, endPoint y: 170, distance: 42.7
drag, startPoint x: 347, startPoint y: 170, endPoint x: 288, endPoint y: 188, distance: 61.6
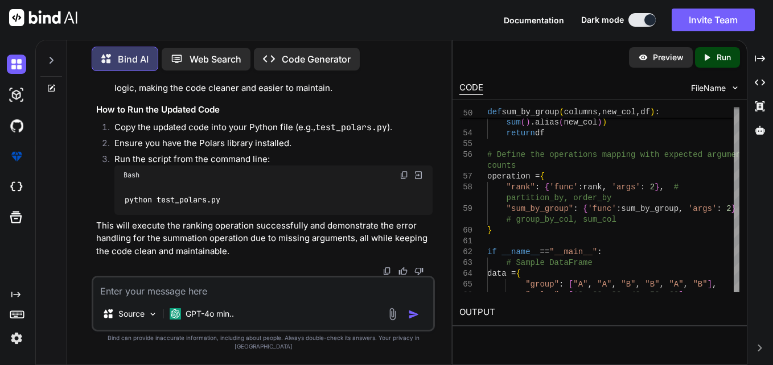
drag, startPoint x: 189, startPoint y: 182, endPoint x: 245, endPoint y: 178, distance: 55.9
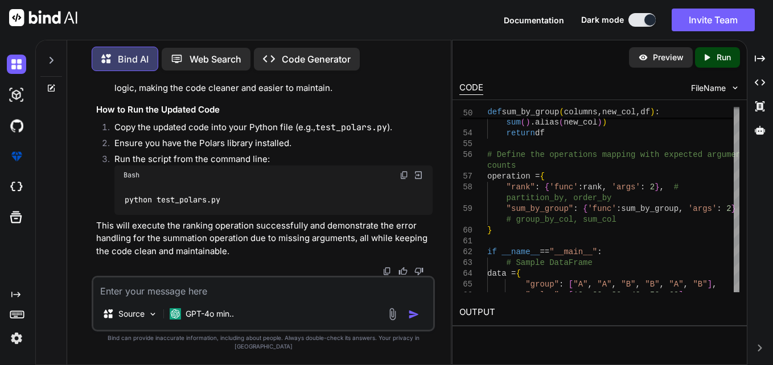
drag, startPoint x: 245, startPoint y: 178, endPoint x: 296, endPoint y: 188, distance: 52.1
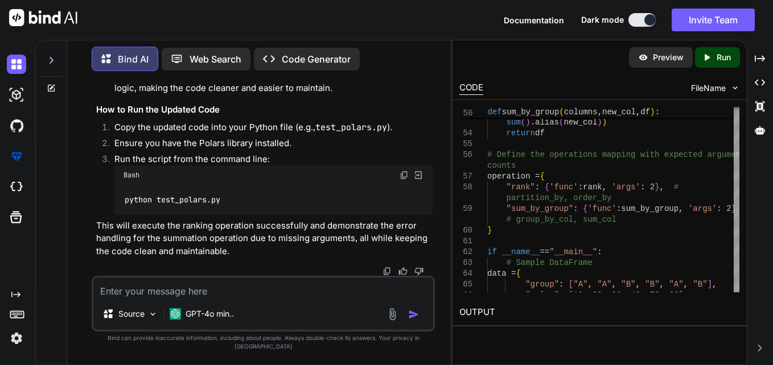
drag, startPoint x: 296, startPoint y: 188, endPoint x: 278, endPoint y: 181, distance: 19.5
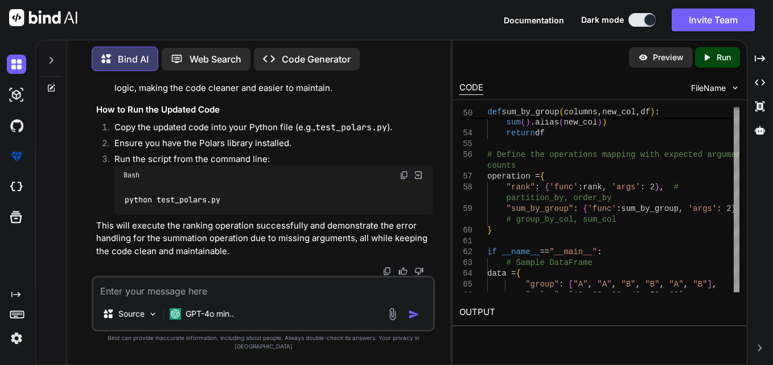
drag, startPoint x: 278, startPoint y: 181, endPoint x: 236, endPoint y: 220, distance: 56.8
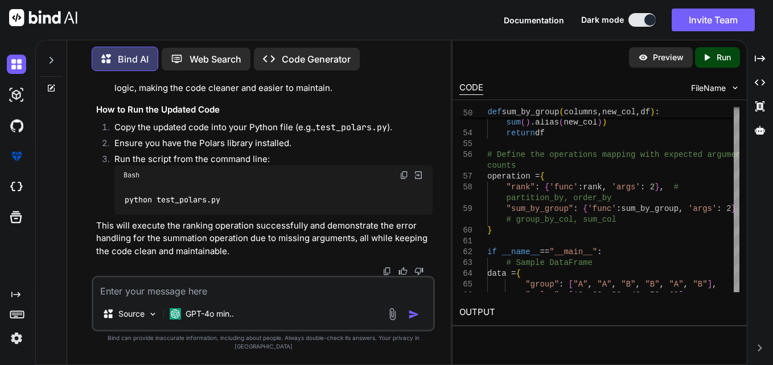
scroll to position [6030, 0]
click at [211, 298] on textarea at bounding box center [263, 288] width 340 height 20
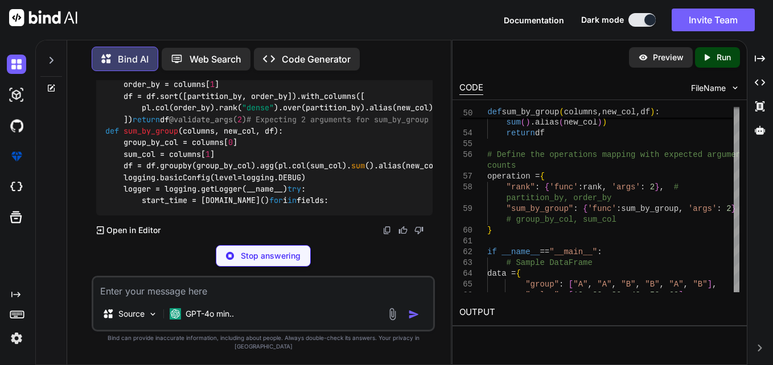
scroll to position [7779, 0]
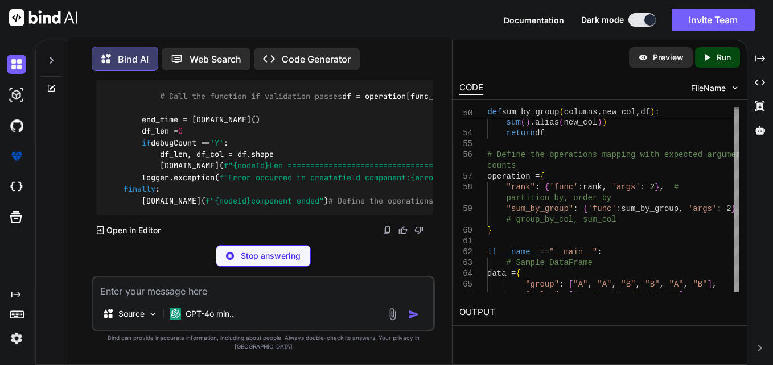
drag, startPoint x: 164, startPoint y: 121, endPoint x: 221, endPoint y: 166, distance: 72.5
click at [221, 166] on code "import polars as pl import logging from datetime import datetime from functools…" at bounding box center [756, 21] width 1302 height 372
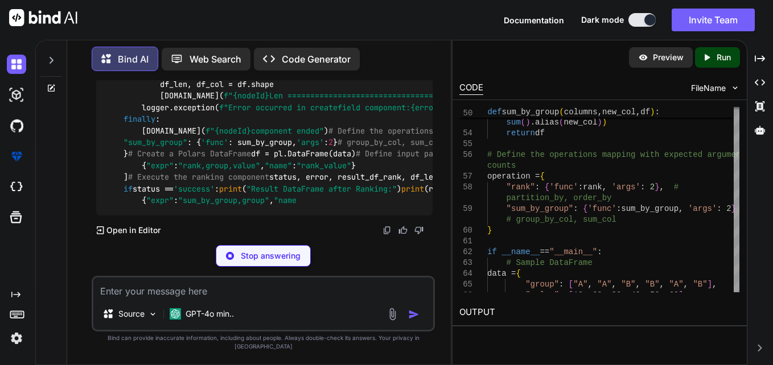
drag, startPoint x: 179, startPoint y: 147, endPoint x: 214, endPoint y: 146, distance: 34.8
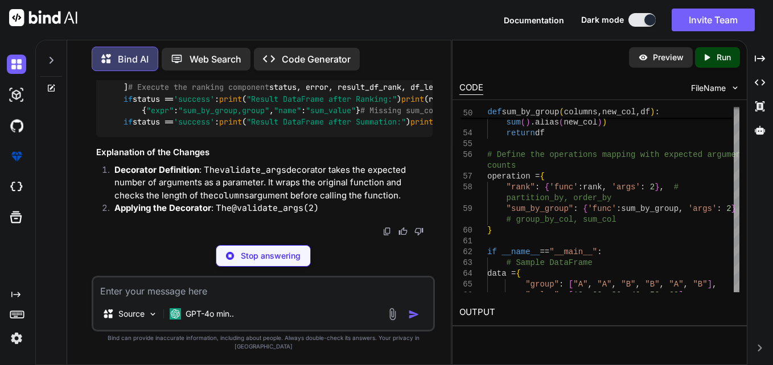
scroll to position [7950, 0]
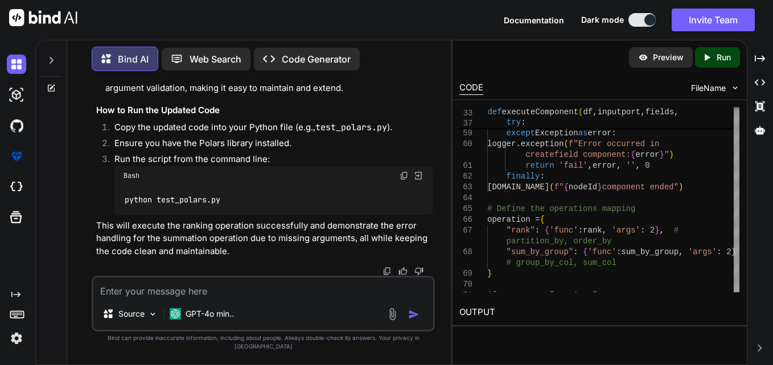
scroll to position [8121, 0]
drag, startPoint x: 139, startPoint y: 129, endPoint x: 203, endPoint y: 126, distance: 63.3
drag, startPoint x: 203, startPoint y: 126, endPoint x: 195, endPoint y: 174, distance: 48.9
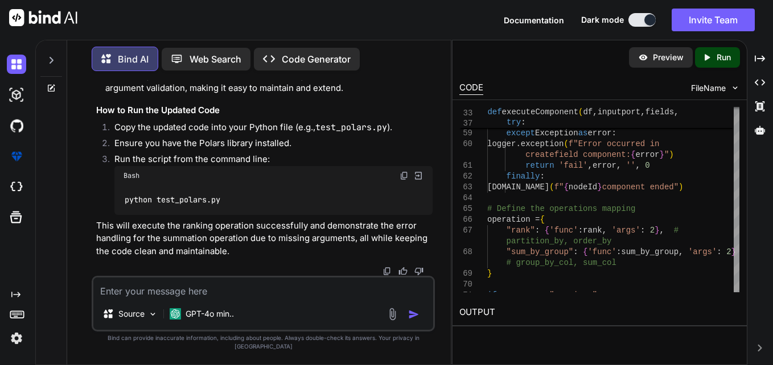
drag, startPoint x: 161, startPoint y: 183, endPoint x: 283, endPoint y: 224, distance: 129.1
drag, startPoint x: 283, startPoint y: 224, endPoint x: 275, endPoint y: 232, distance: 10.9
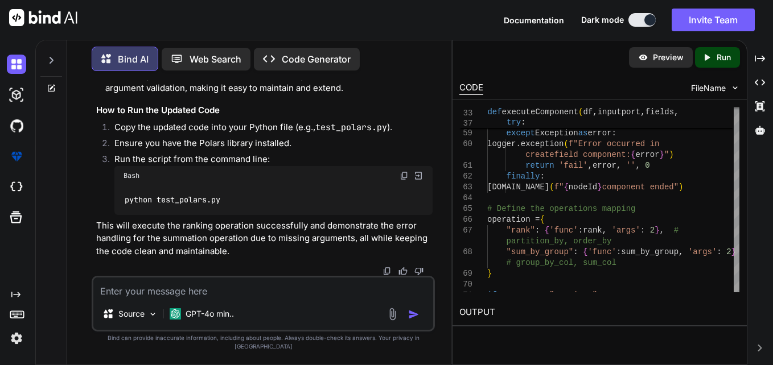
drag, startPoint x: 158, startPoint y: 142, endPoint x: 180, endPoint y: 157, distance: 26.7
drag, startPoint x: 180, startPoint y: 157, endPoint x: 227, endPoint y: 224, distance: 81.8
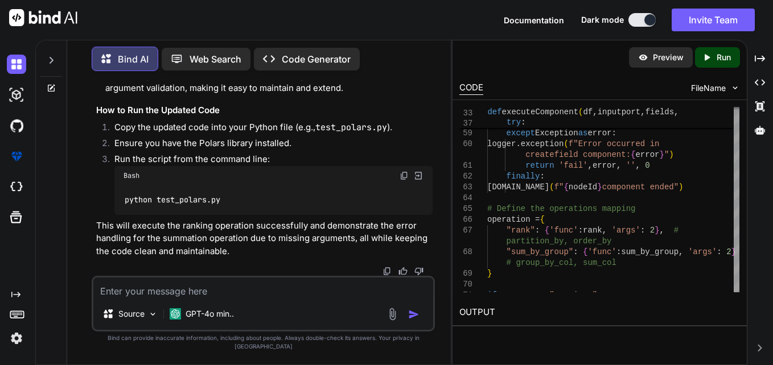
drag, startPoint x: 162, startPoint y: 194, endPoint x: 91, endPoint y: 231, distance: 79.9
click at [91, 231] on div "You Bind AI Certainly! To test the provided code, we need to create a sample Da…" at bounding box center [263, 222] width 375 height 285
drag, startPoint x: 91, startPoint y: 231, endPoint x: 174, endPoint y: 234, distance: 83.7
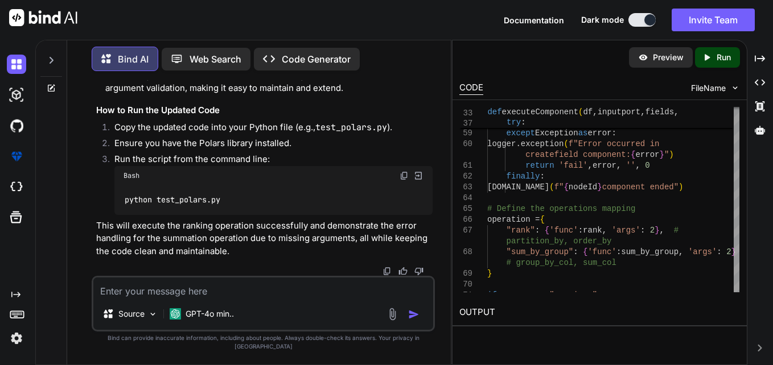
drag, startPoint x: 296, startPoint y: 256, endPoint x: 287, endPoint y: 261, distance: 9.7
drag, startPoint x: 287, startPoint y: 261, endPoint x: 273, endPoint y: 267, distance: 15.5
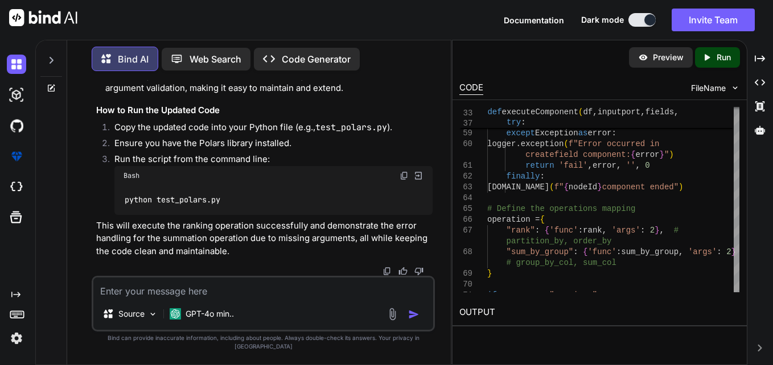
scroll to position [7722, 0]
drag, startPoint x: 124, startPoint y: 161, endPoint x: 217, endPoint y: 164, distance: 92.9
drag, startPoint x: 217, startPoint y: 164, endPoint x: 322, endPoint y: 187, distance: 107.6
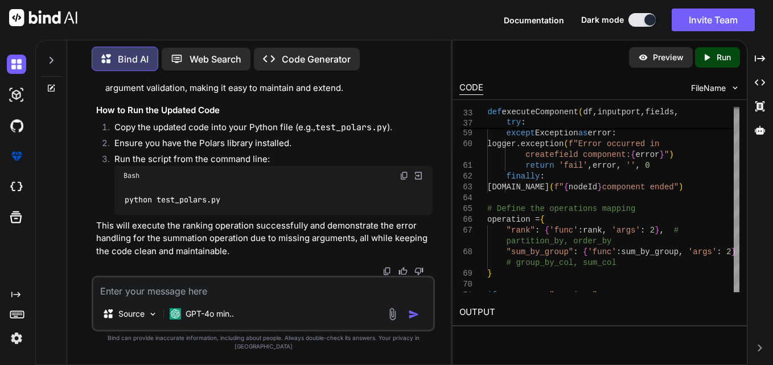
drag, startPoint x: 163, startPoint y: 204, endPoint x: 293, endPoint y: 241, distance: 134.8
drag, startPoint x: 293, startPoint y: 241, endPoint x: 262, endPoint y: 249, distance: 31.4
drag, startPoint x: 219, startPoint y: 221, endPoint x: 246, endPoint y: 221, distance: 27.3
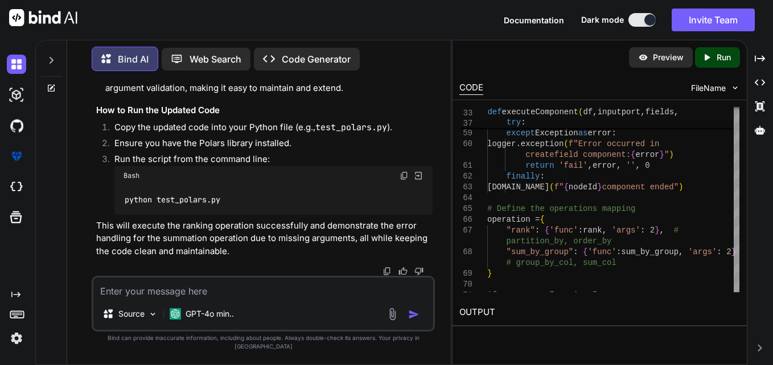
drag, startPoint x: 246, startPoint y: 221, endPoint x: 290, endPoint y: 227, distance: 44.1
drag, startPoint x: 290, startPoint y: 227, endPoint x: 321, endPoint y: 228, distance: 30.8
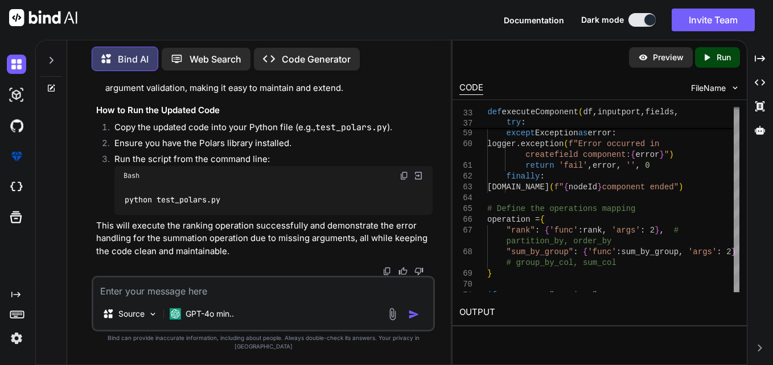
scroll to position [7609, 0]
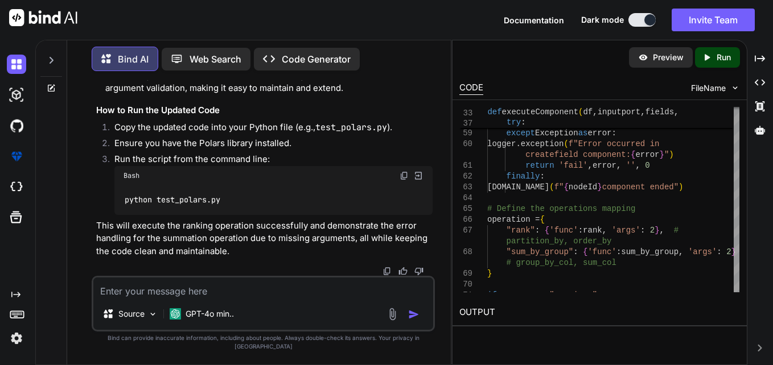
scroll to position [5833, 0]
click at [311, 310] on div "Source GPT-4o min.." at bounding box center [263, 304] width 343 height 56
click at [311, 298] on textarea at bounding box center [263, 288] width 340 height 20
paste textarea "import polars as pl import logging from datetime import datetime import json im…"
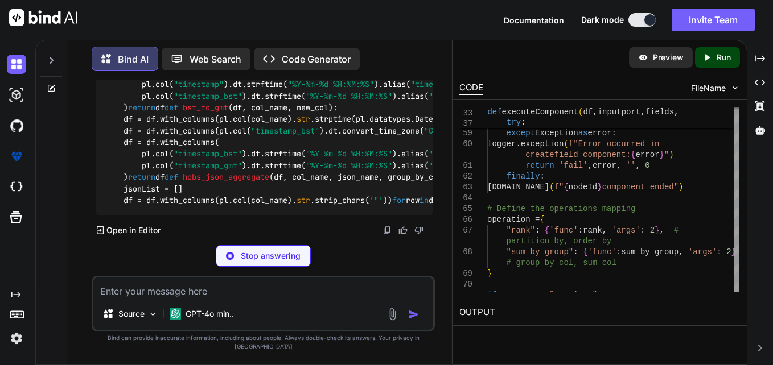
scroll to position [11081, 0]
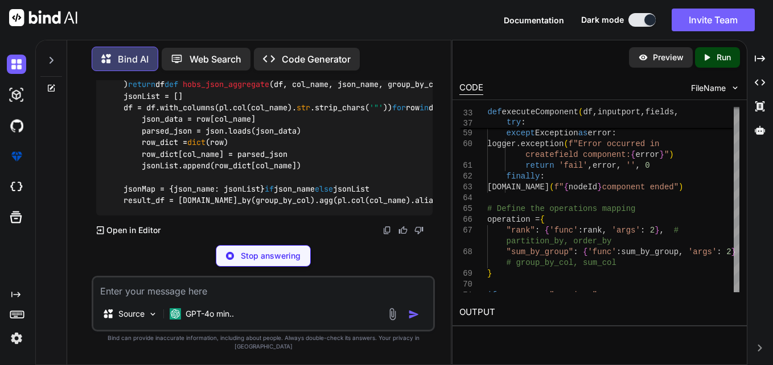
click at [233, 20] on span "df, col_name, new_col" at bounding box center [281, 15] width 96 height 10
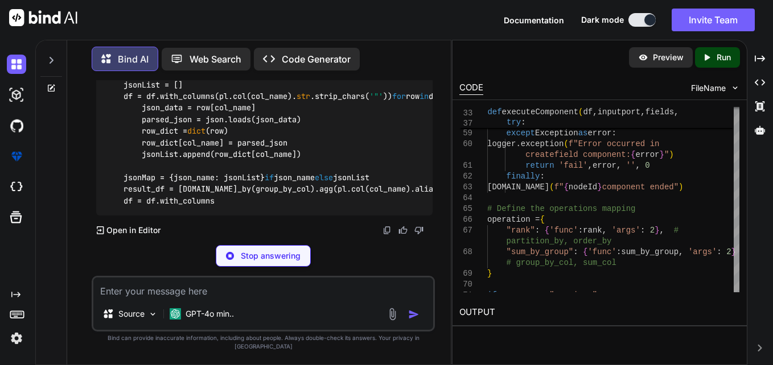
click at [233, 9] on span "df, col_name, new_col" at bounding box center [281, 3] width 96 height 10
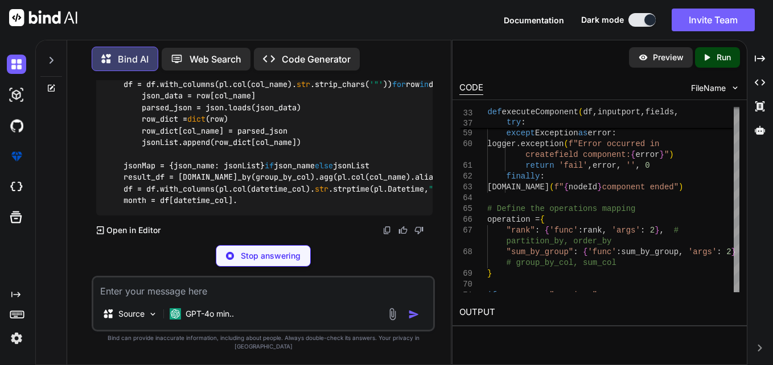
drag, startPoint x: 216, startPoint y: 89, endPoint x: 255, endPoint y: 89, distance: 39.3
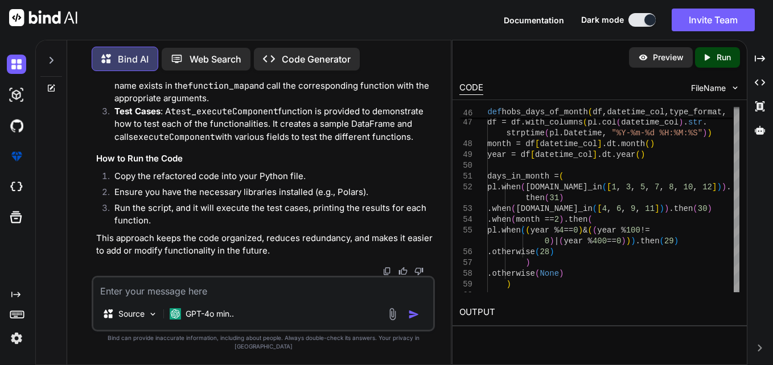
scroll to position [12197, 0]
drag, startPoint x: 375, startPoint y: 185, endPoint x: 360, endPoint y: 187, distance: 14.4
click at [311, 295] on textarea at bounding box center [263, 288] width 340 height 20
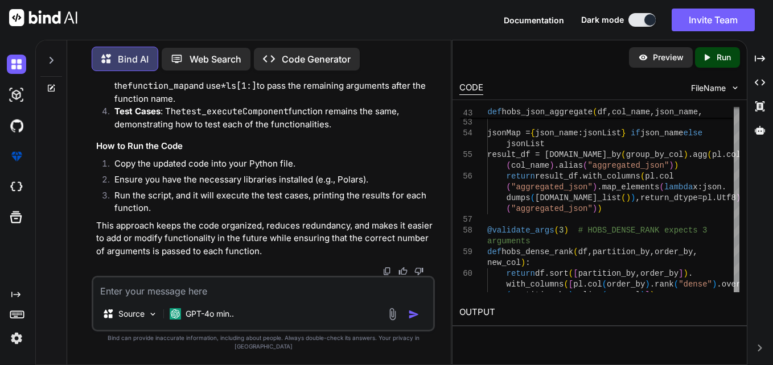
scroll to position [13667, 0]
click at [324, 320] on div "Source GPT-4o min.." at bounding box center [263, 316] width 340 height 27
drag, startPoint x: 328, startPoint y: 323, endPoint x: 322, endPoint y: 310, distance: 14.8
click at [328, 323] on div "Source GPT-4o min.." at bounding box center [263, 316] width 340 height 27
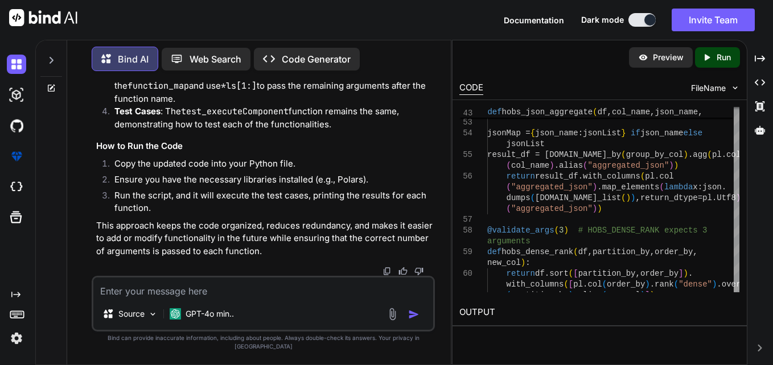
scroll to position [14919, 0]
click at [297, 298] on textarea at bounding box center [263, 288] width 340 height 20
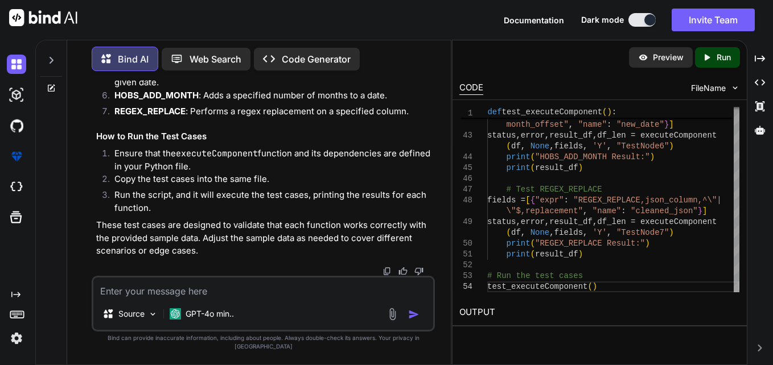
scroll to position [16624, 0]
drag, startPoint x: 402, startPoint y: 169, endPoint x: 416, endPoint y: 196, distance: 29.8
click at [332, 315] on div "Source GPT-4o min.." at bounding box center [263, 316] width 340 height 27
click at [332, 298] on textarea at bounding box center [263, 288] width 340 height 20
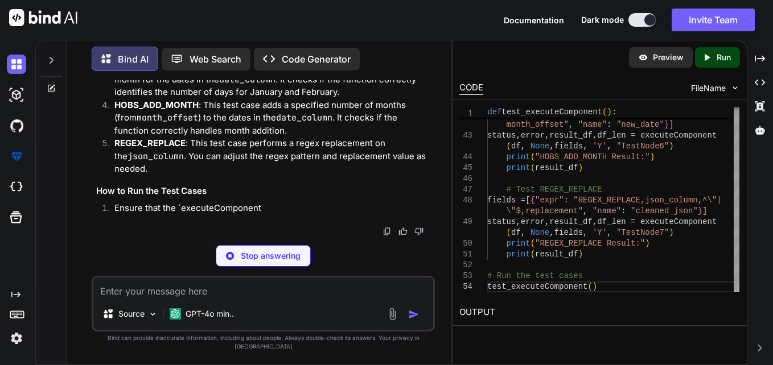
scroll to position [17776, 0]
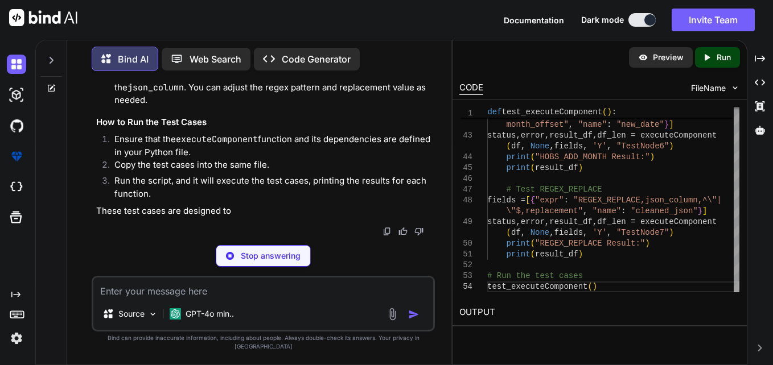
drag, startPoint x: 405, startPoint y: 156, endPoint x: 406, endPoint y: 165, distance: 9.2
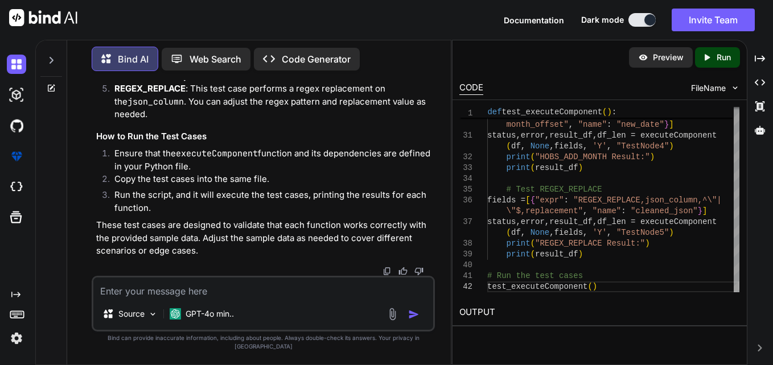
click at [351, 293] on textarea at bounding box center [263, 288] width 340 height 20
paste textarea "import polars as pl import logging from datetime import datetime import json im…"
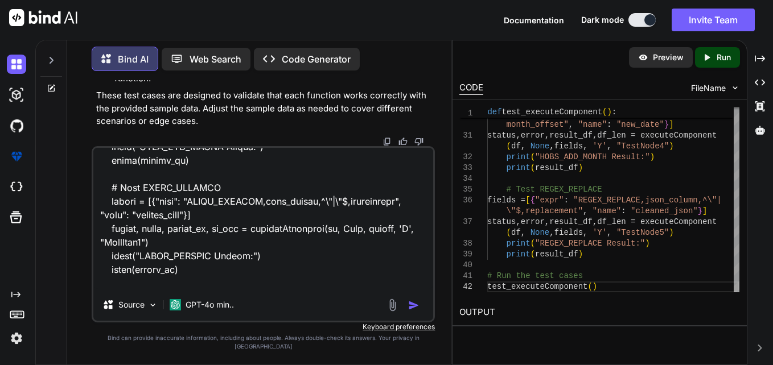
scroll to position [3348, 0]
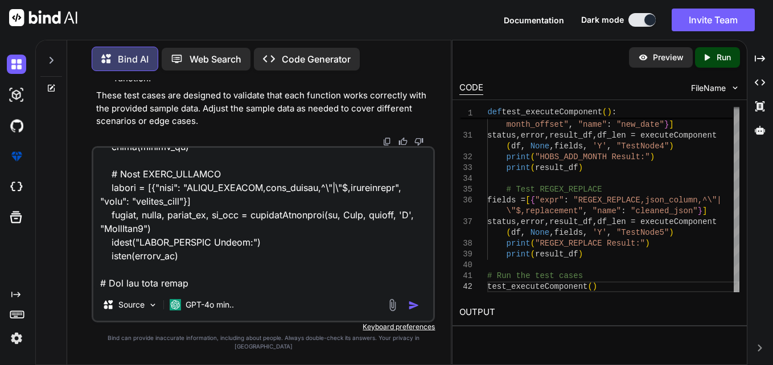
paste textarea "import polars as pl import logging from datetime import datetime import json im…"
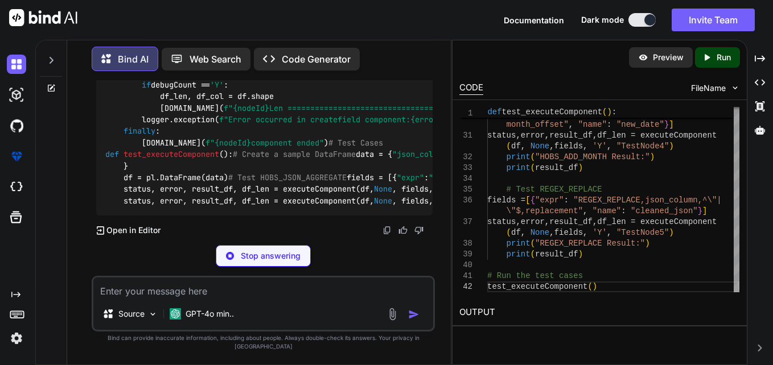
scroll to position [20844, 0]
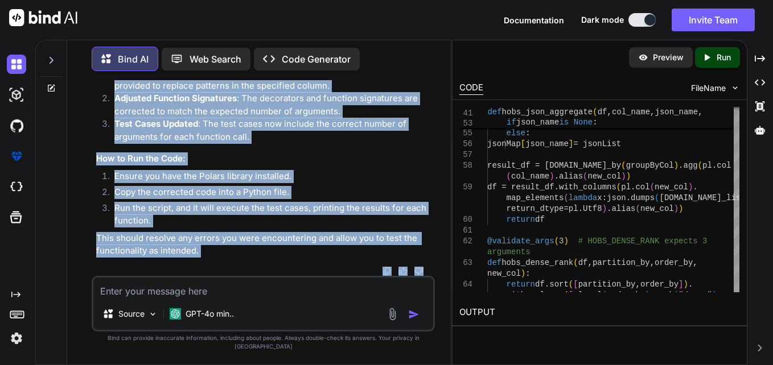
scroll to position [24316, 0]
drag, startPoint x: 104, startPoint y: 114, endPoint x: 224, endPoint y: 295, distance: 217.4
click at [224, 295] on div "You Bind AI Certainly! To test the provided code, we need to create a sample Da…" at bounding box center [263, 222] width 343 height 285
click at [186, 221] on li "Run the script, and it will execute the test cases, printing the results for ea…" at bounding box center [268, 215] width 327 height 26
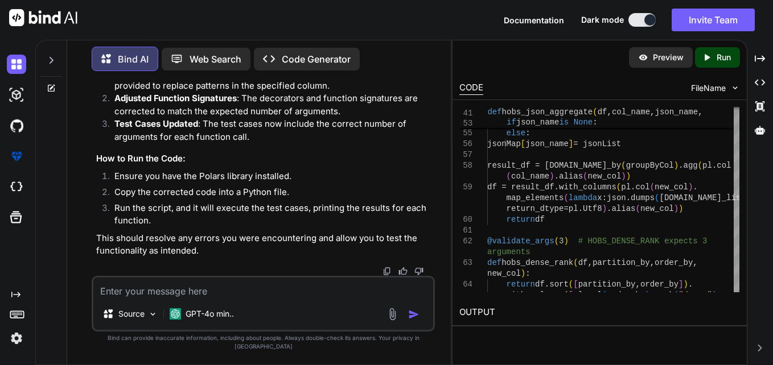
scroll to position [24178, 0]
drag, startPoint x: 106, startPoint y: 163, endPoint x: 235, endPoint y: 162, distance: 128.7
copy code "# Test Cases def test_executeComponent (): # Create a sample DataFrame data = {…"
click at [315, 298] on textarea at bounding box center [263, 288] width 340 height 20
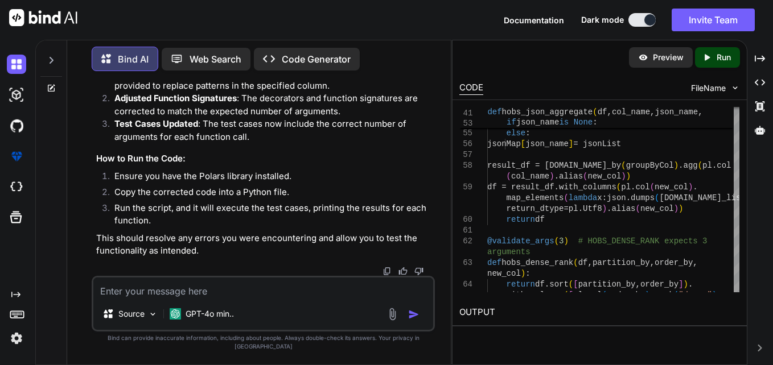
paste textarea "def test_executeComponent(): # Create a sample DataFrame data = { "json_column"…"
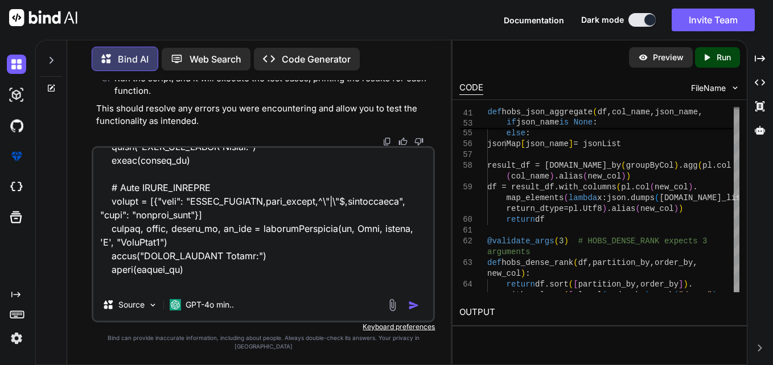
scroll to position [575, 0]
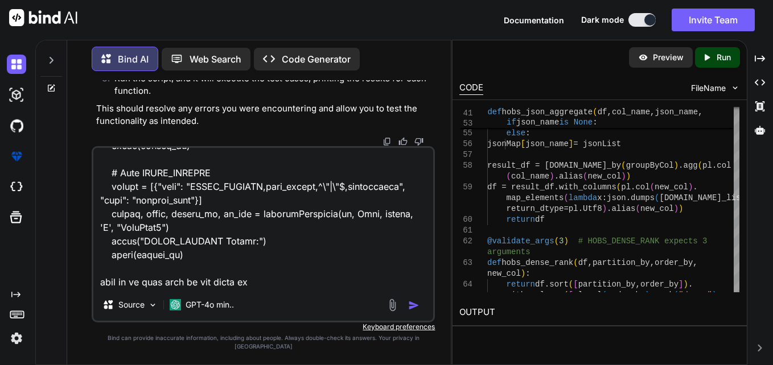
click at [313, 289] on textarea at bounding box center [263, 218] width 340 height 141
paste textarea "ERROR:__main__:Error occurred in createfield component: invalid literal for int…"
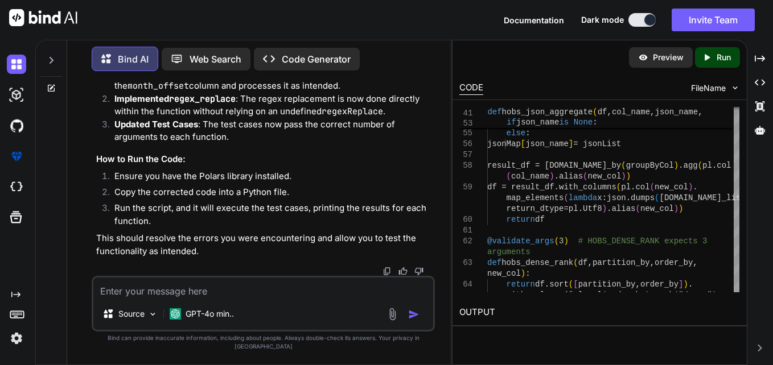
scroll to position [26009, 0]
drag, startPoint x: 106, startPoint y: 158, endPoint x: 246, endPoint y: 176, distance: 141.8
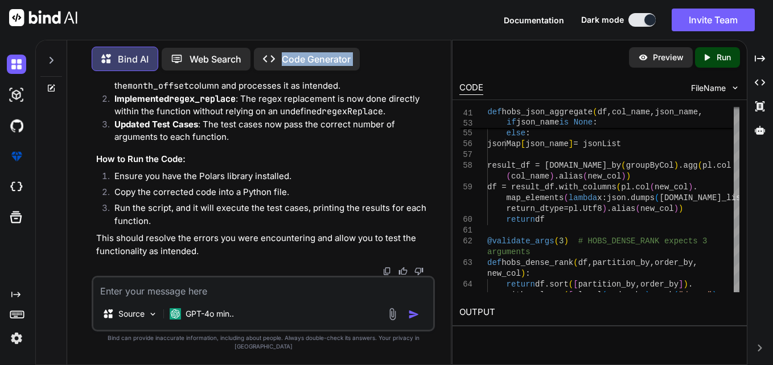
copy code "def test_executeComponent (): # Create a sample DataFrame data = { "json_column…"
click at [286, 287] on textarea at bounding box center [263, 288] width 340 height 20
paste textarea "ERROR:__main__:Error occurred in createfield component: 'str' object has no att…"
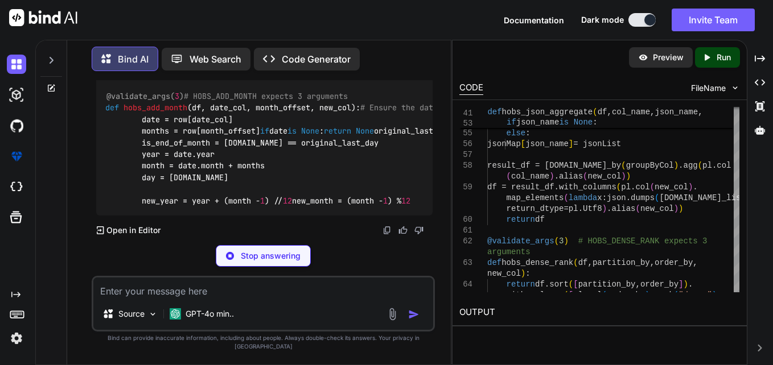
scroll to position [28185, 0]
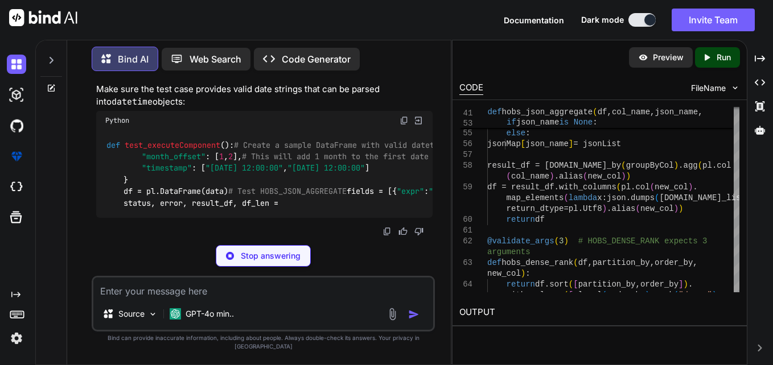
drag, startPoint x: 124, startPoint y: 153, endPoint x: 210, endPoint y: 156, distance: 86.6
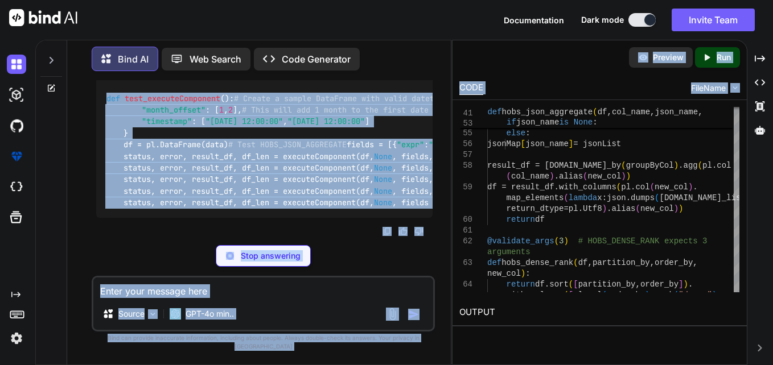
scroll to position [0, 286]
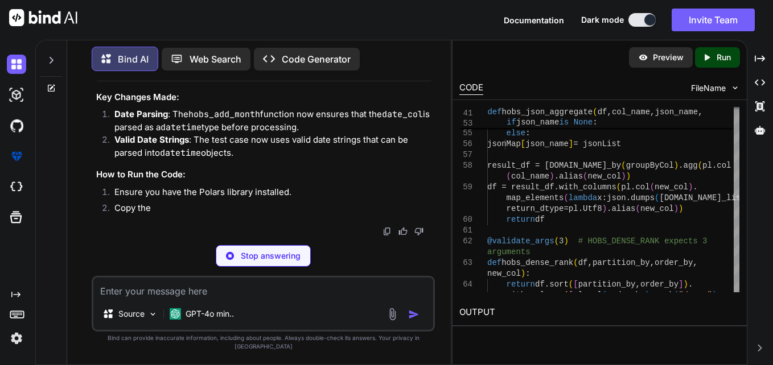
drag, startPoint x: 122, startPoint y: 154, endPoint x: 320, endPoint y: 153, distance: 197.5
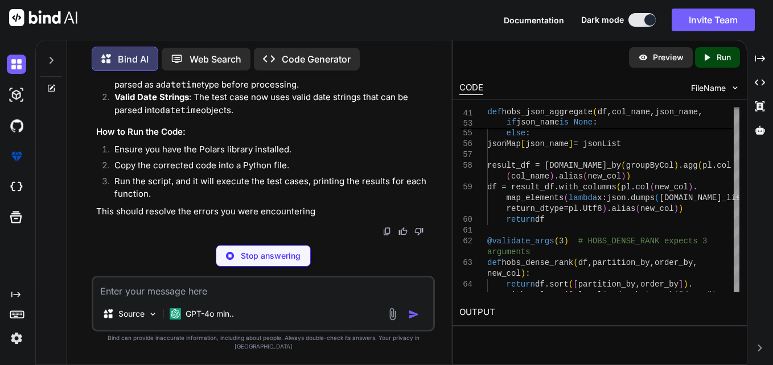
copy code "df = df.with_columns(pl.col(date_col). str .strptime(pl.DateTime, "%Y-%m-%d %H:…"
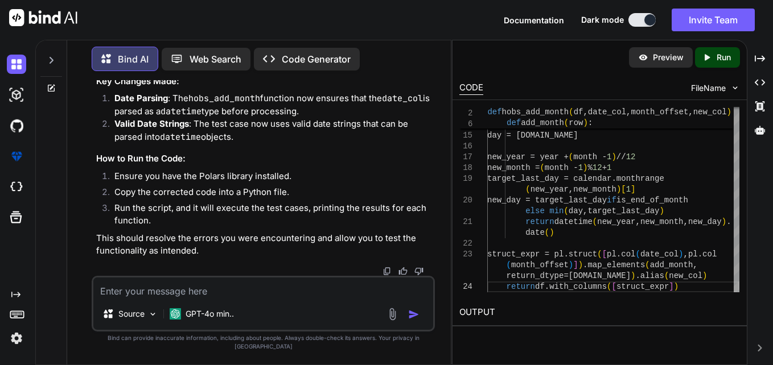
drag, startPoint x: 265, startPoint y: 244, endPoint x: 250, endPoint y: 231, distance: 20.1
drag, startPoint x: 179, startPoint y: 150, endPoint x: 196, endPoint y: 146, distance: 18.1
drag, startPoint x: 196, startPoint y: 146, endPoint x: 170, endPoint y: 151, distance: 26.7
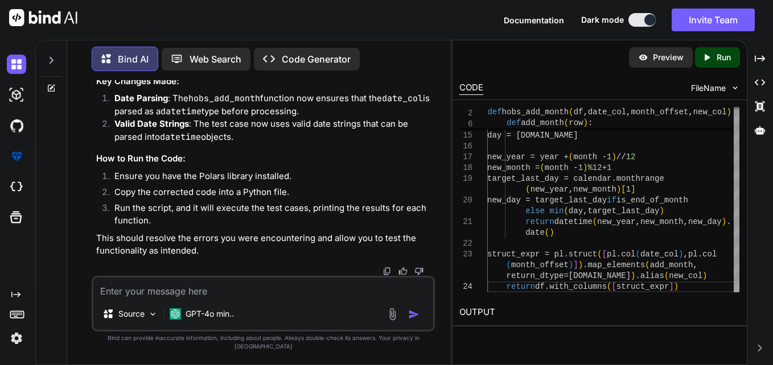
drag, startPoint x: 141, startPoint y: 149, endPoint x: 219, endPoint y: 154, distance: 78.7
copy span "%Y-%m-%d %H:%M:%S"
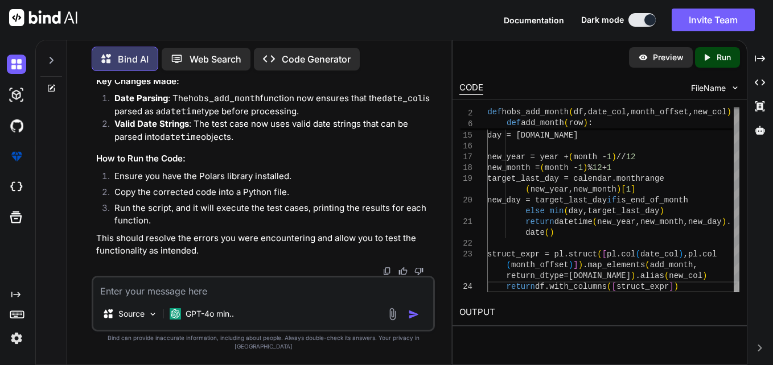
click at [317, 298] on textarea at bounding box center [263, 288] width 340 height 20
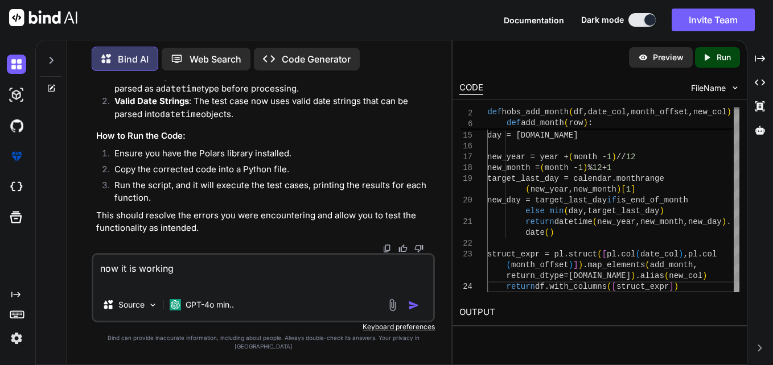
paste textarea "import polars as pl import logging from datetime import datetime import json im…"
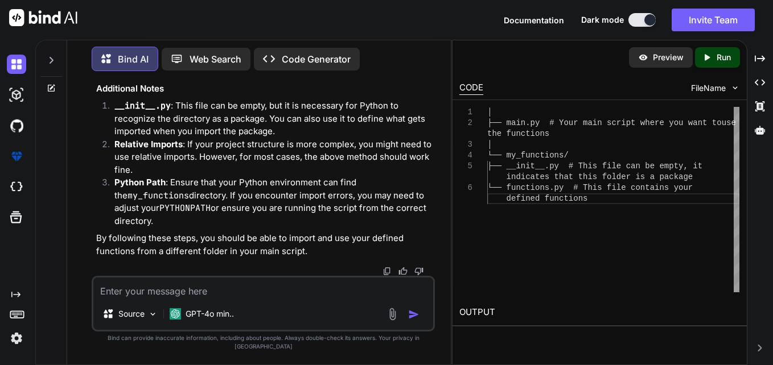
scroll to position [31180, 0]
drag, startPoint x: 168, startPoint y: 214, endPoint x: 188, endPoint y: 226, distance: 23.2
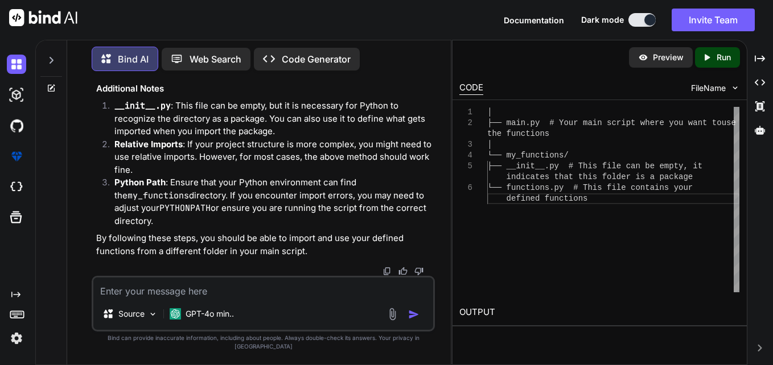
click at [262, 291] on textarea at bounding box center [263, 288] width 340 height 20
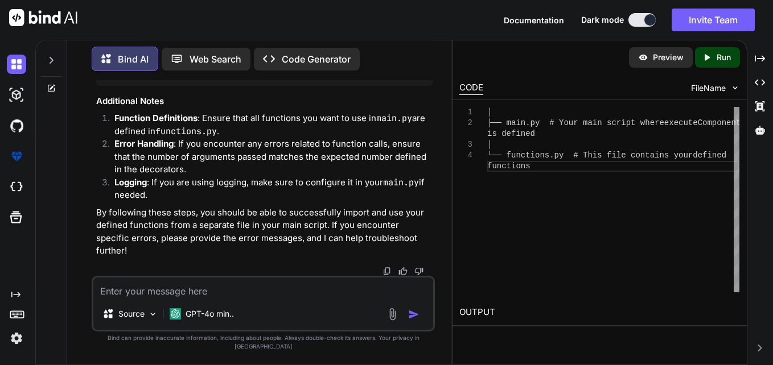
scroll to position [32859, 0]
drag, startPoint x: 123, startPoint y: 204, endPoint x: 194, endPoint y: 249, distance: 84.2
copy code "hobs_json_aggregate, hobs_dense_rank, hobs_days_of_month, hobs_add_month, regex…"
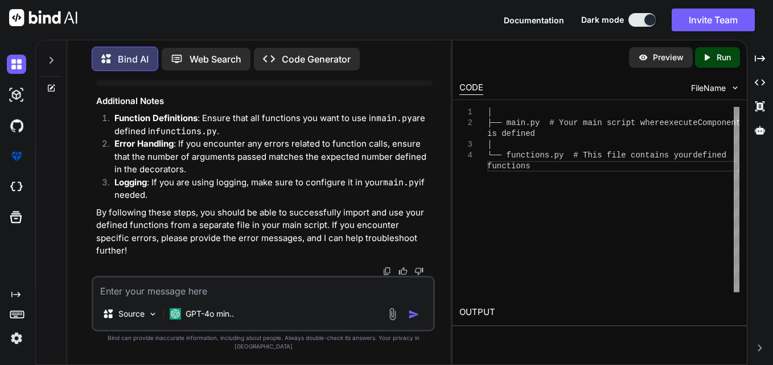
click at [324, 298] on textarea at bounding box center [263, 288] width 340 height 20
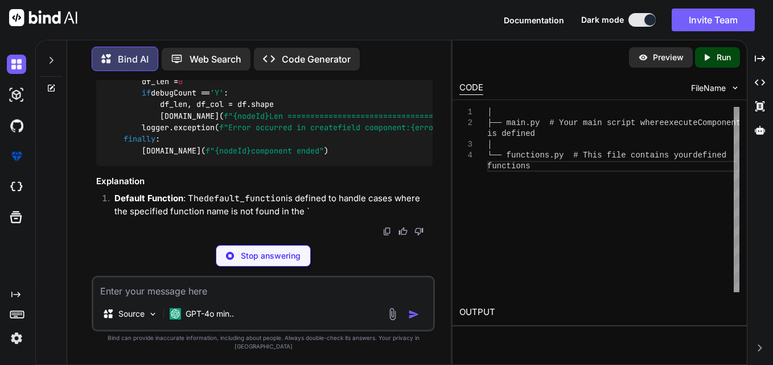
scroll to position [34213, 0]
